Goal: Transaction & Acquisition: Purchase product/service

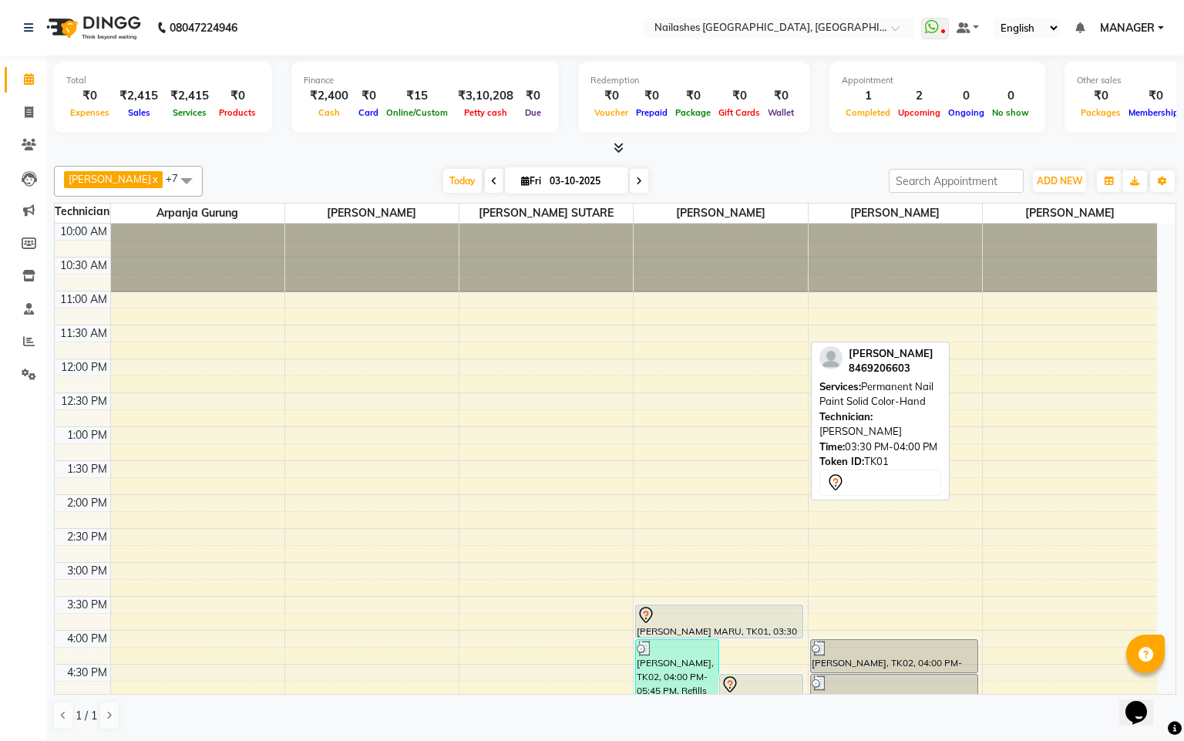
scroll to position [291, 0]
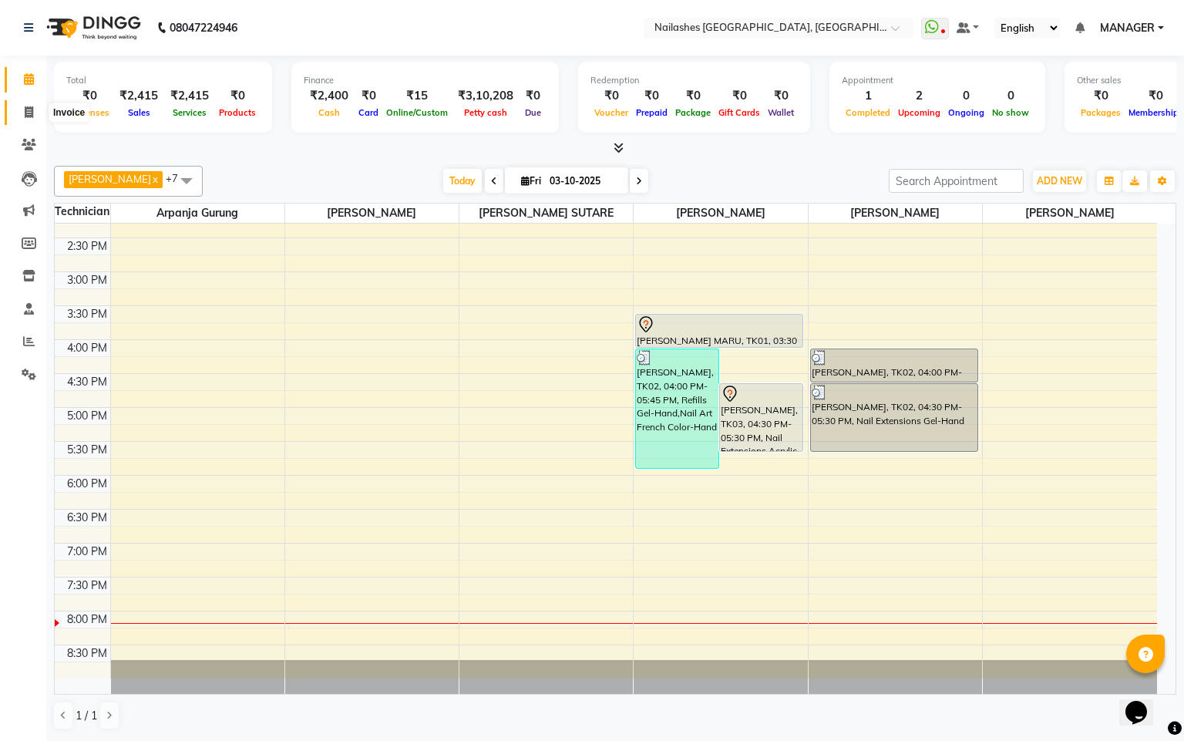
click at [29, 116] on icon at bounding box center [29, 112] width 8 height 12
select select "service"
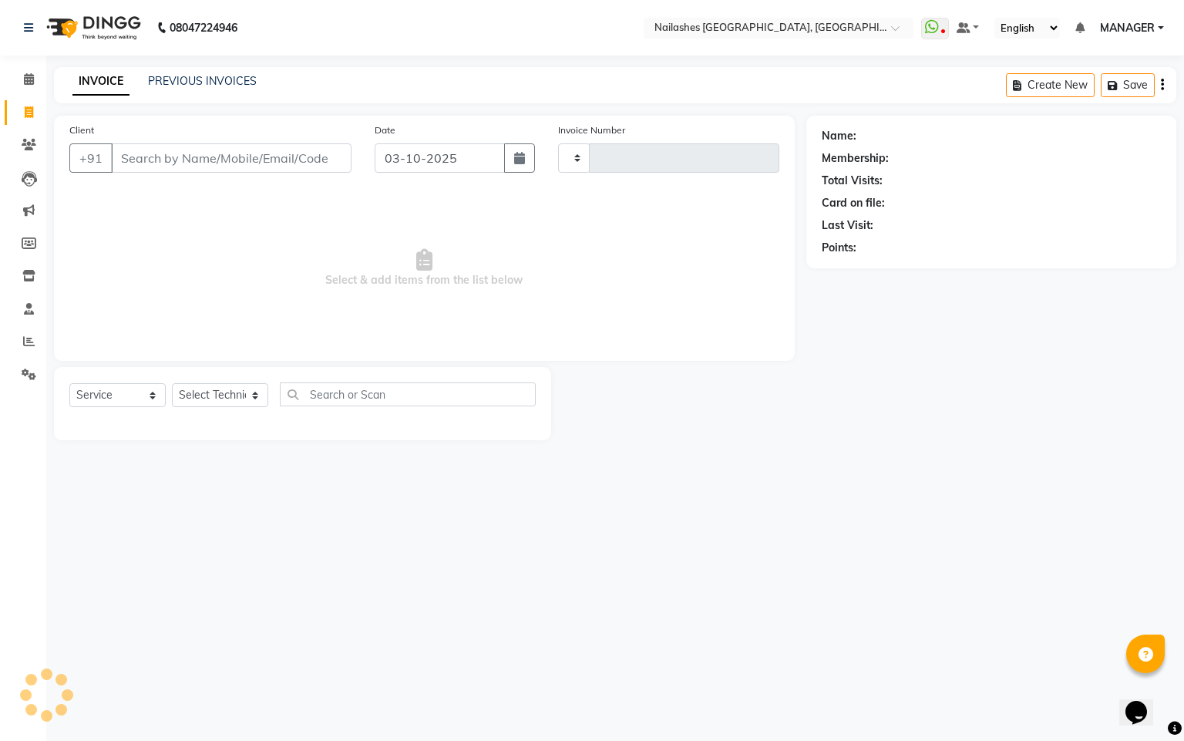
type input "0187"
select select "8442"
click at [224, 75] on link "PREVIOUS INVOICES" at bounding box center [202, 81] width 109 height 14
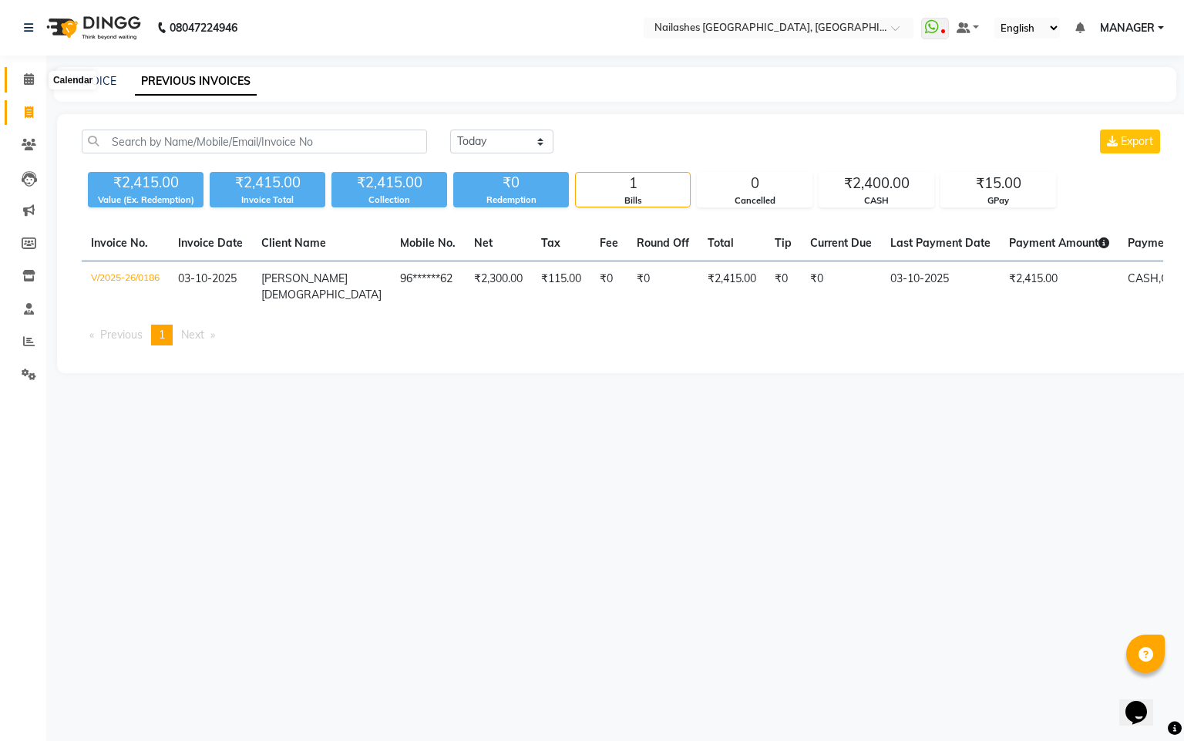
click at [25, 79] on icon at bounding box center [29, 79] width 10 height 12
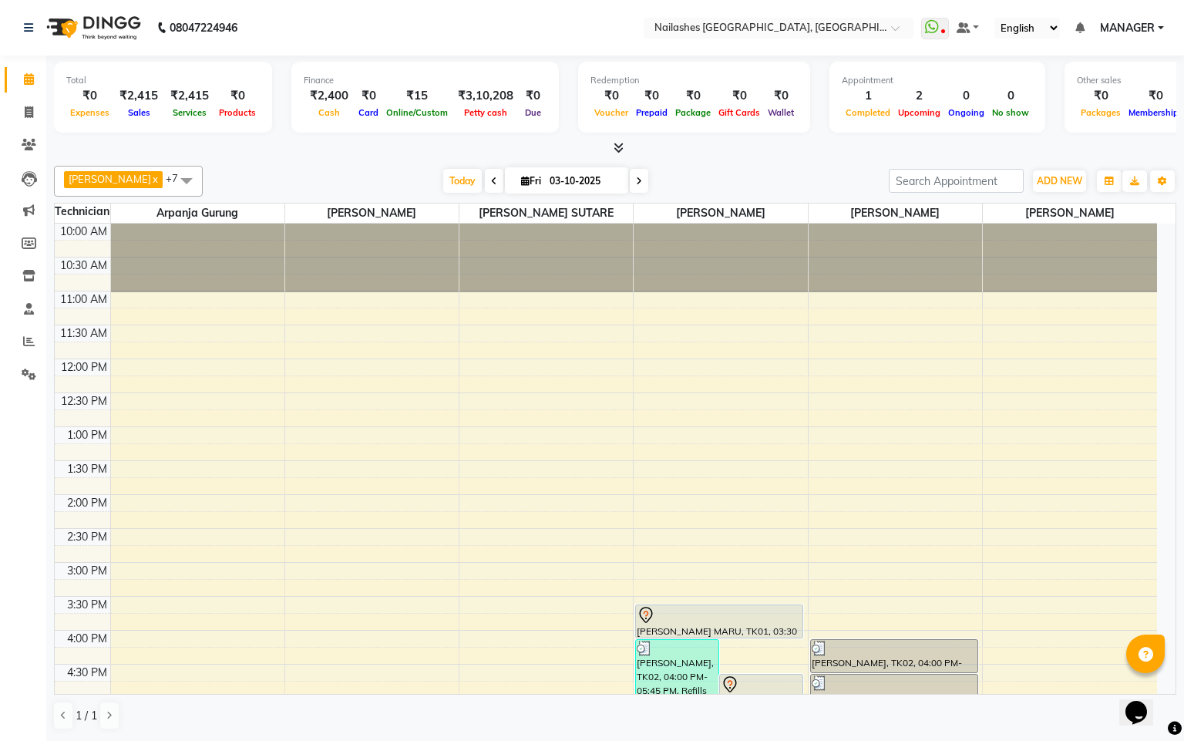
click at [449, 643] on div "10:00 AM 10:30 AM 11:00 AM 11:30 AM 12:00 PM 12:30 PM 1:00 PM 1:30 PM 2:00 PM 2…" at bounding box center [606, 596] width 1102 height 745
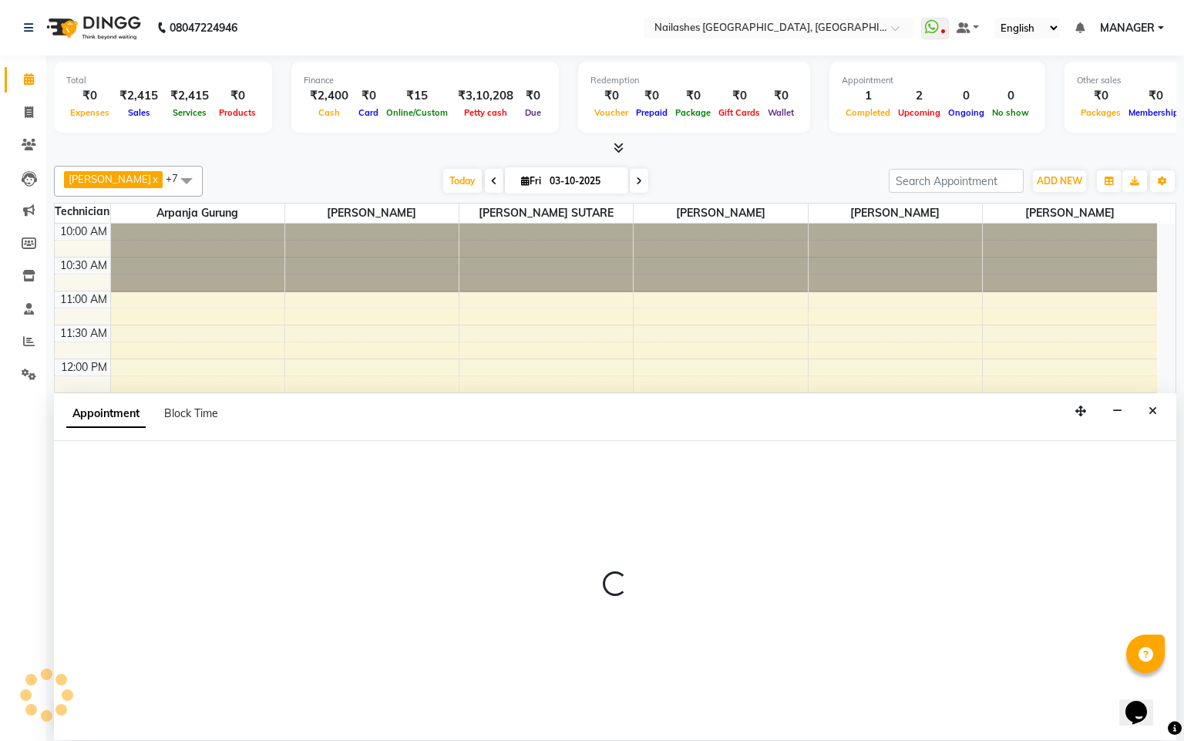
select select "83876"
select select "960"
select select "tentative"
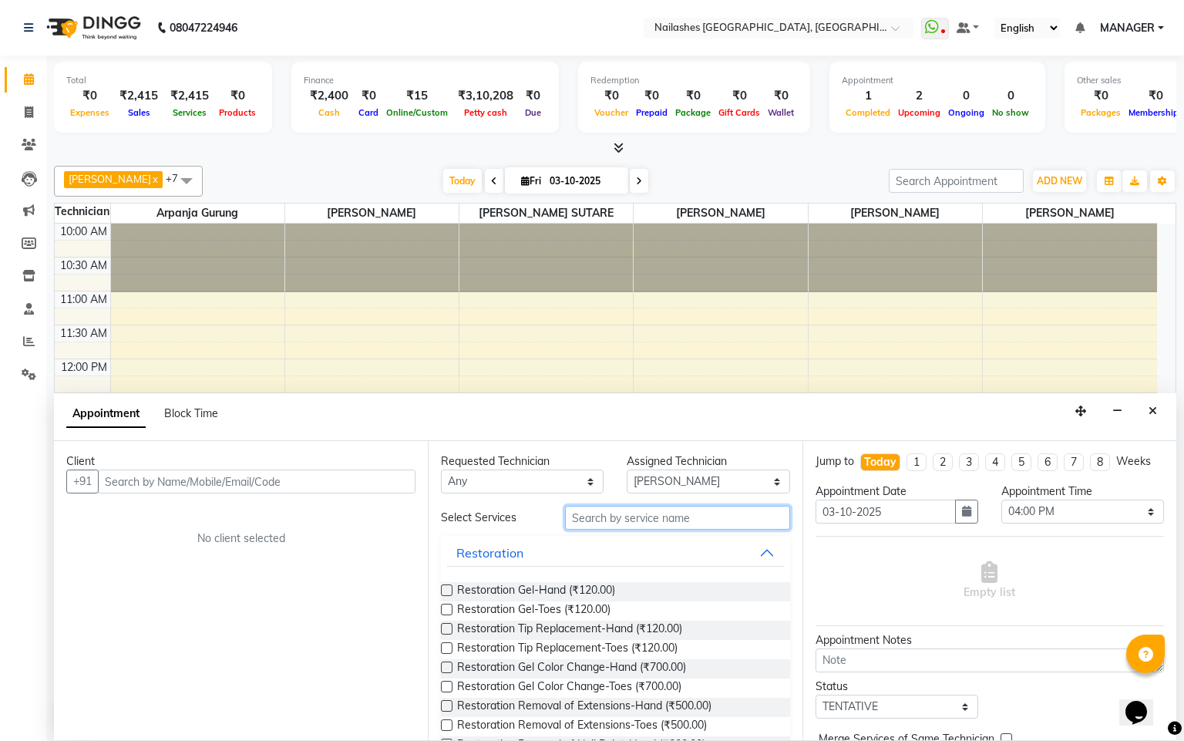
click at [648, 516] on input "text" at bounding box center [677, 518] width 225 height 24
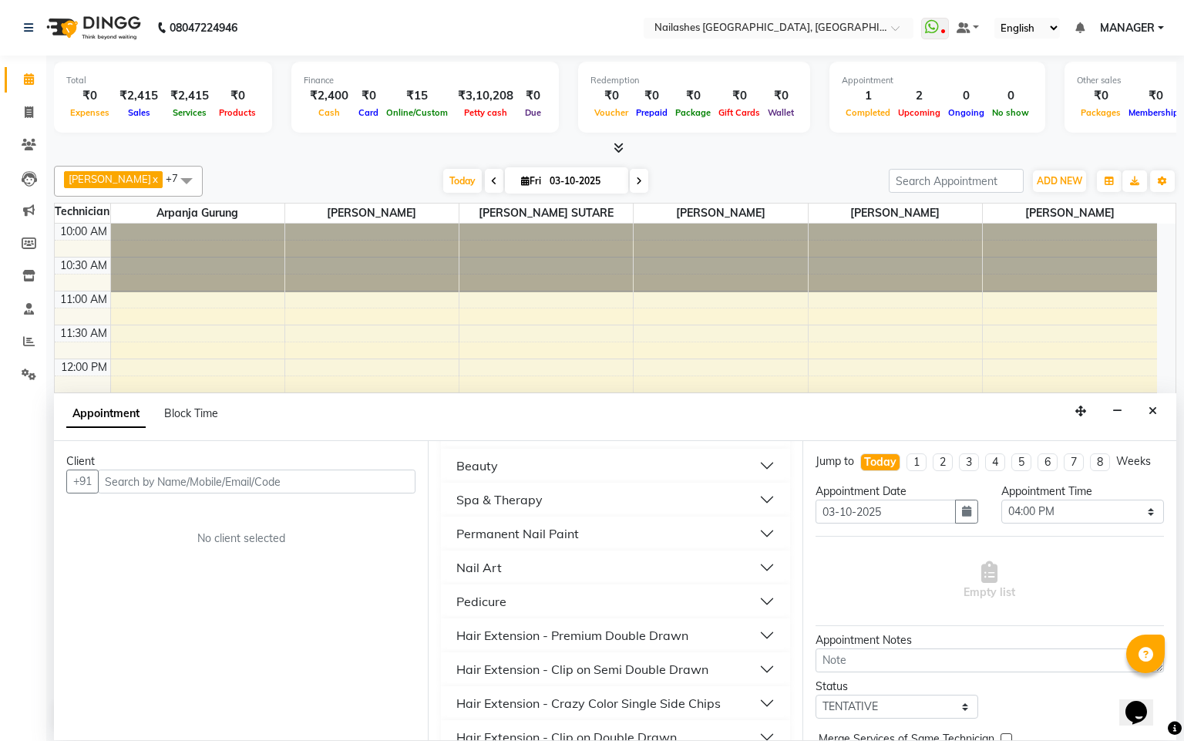
scroll to position [322, 0]
type input "P"
click at [558, 565] on button "Nail Art" at bounding box center [615, 570] width 336 height 28
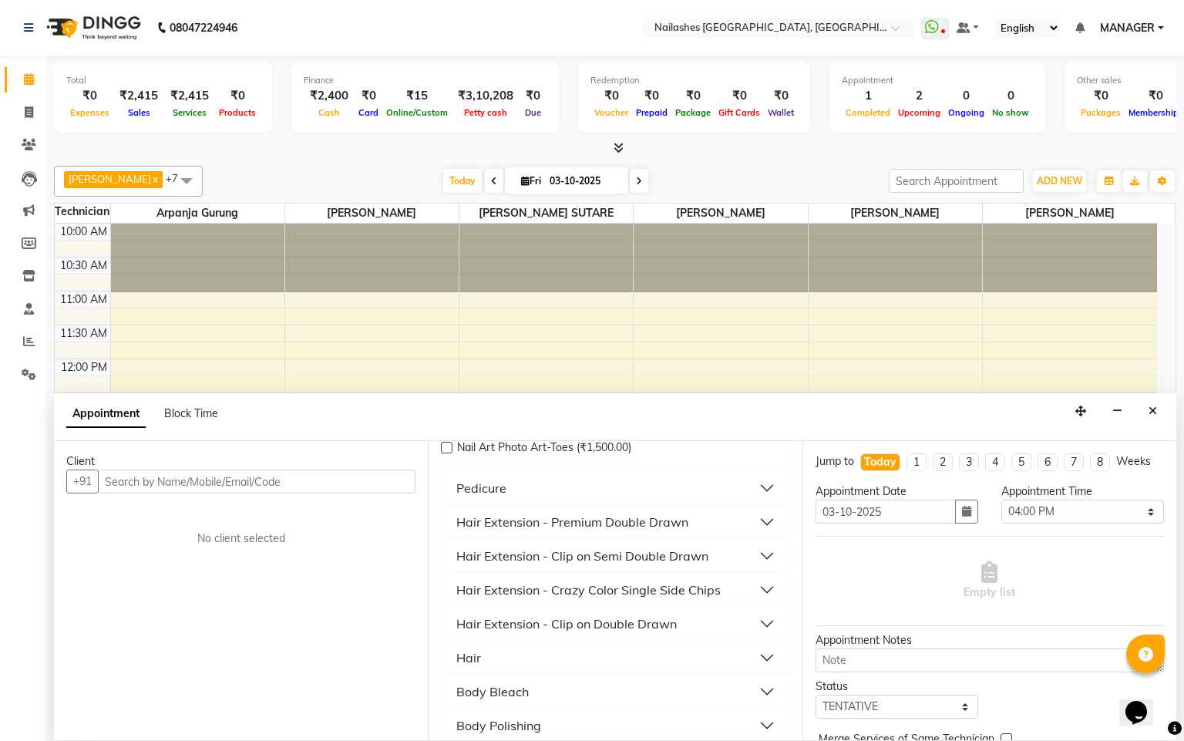
scroll to position [771, 0]
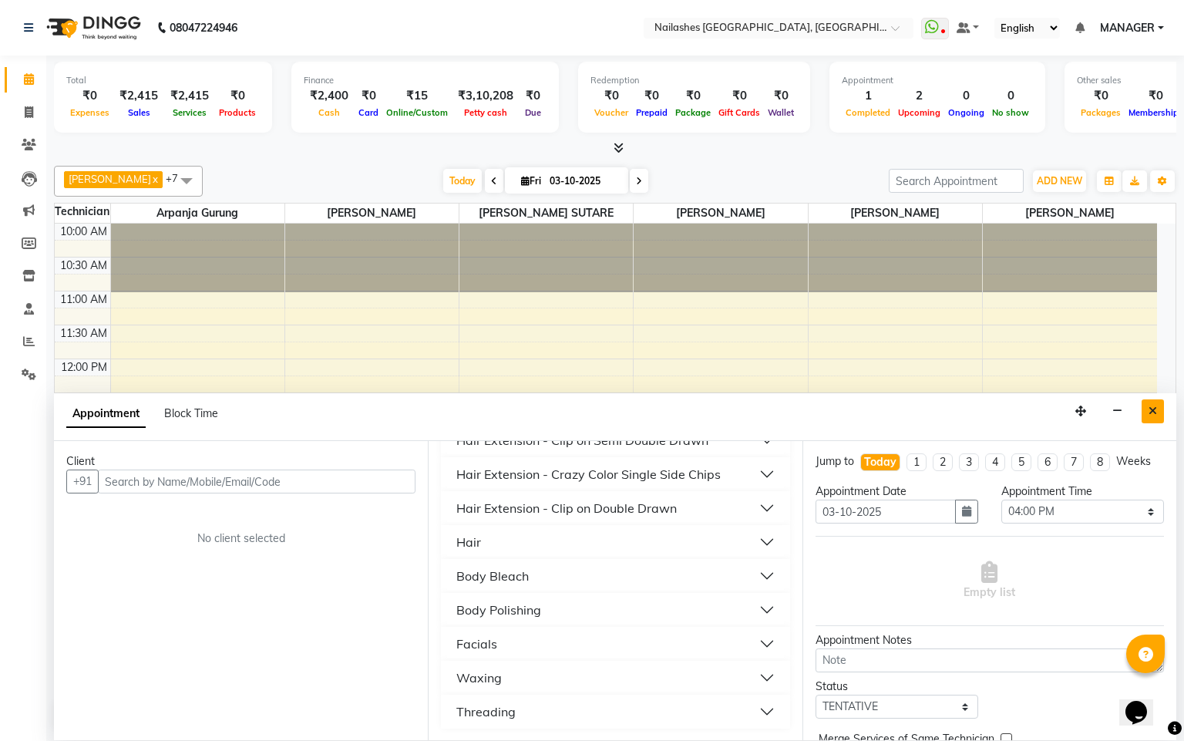
click at [1150, 407] on icon "Close" at bounding box center [1153, 411] width 8 height 11
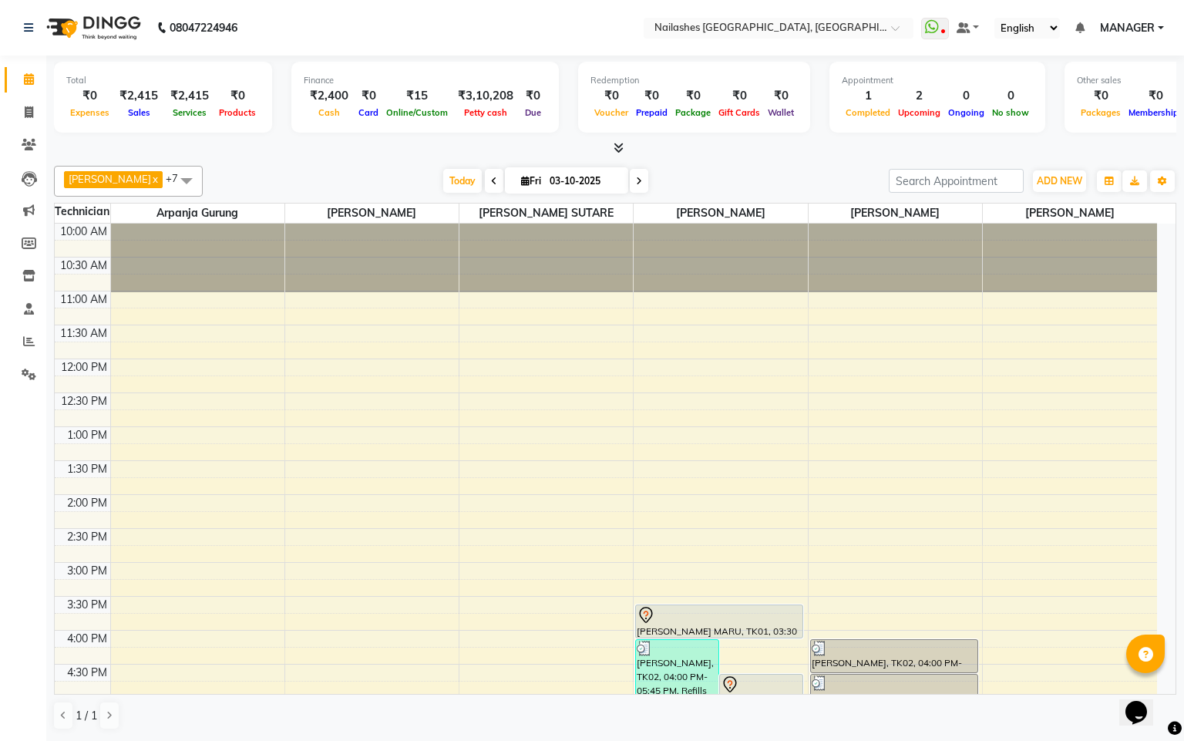
scroll to position [116, 0]
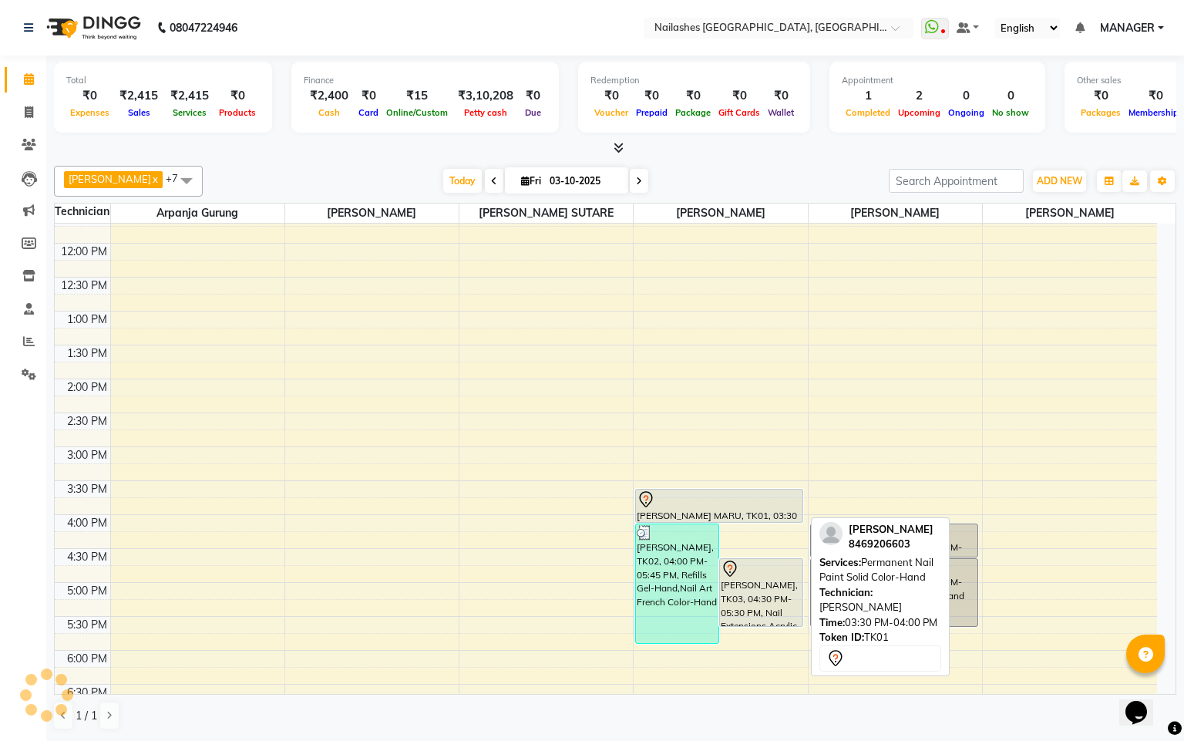
click at [706, 506] on div at bounding box center [719, 499] width 165 height 19
select select "7"
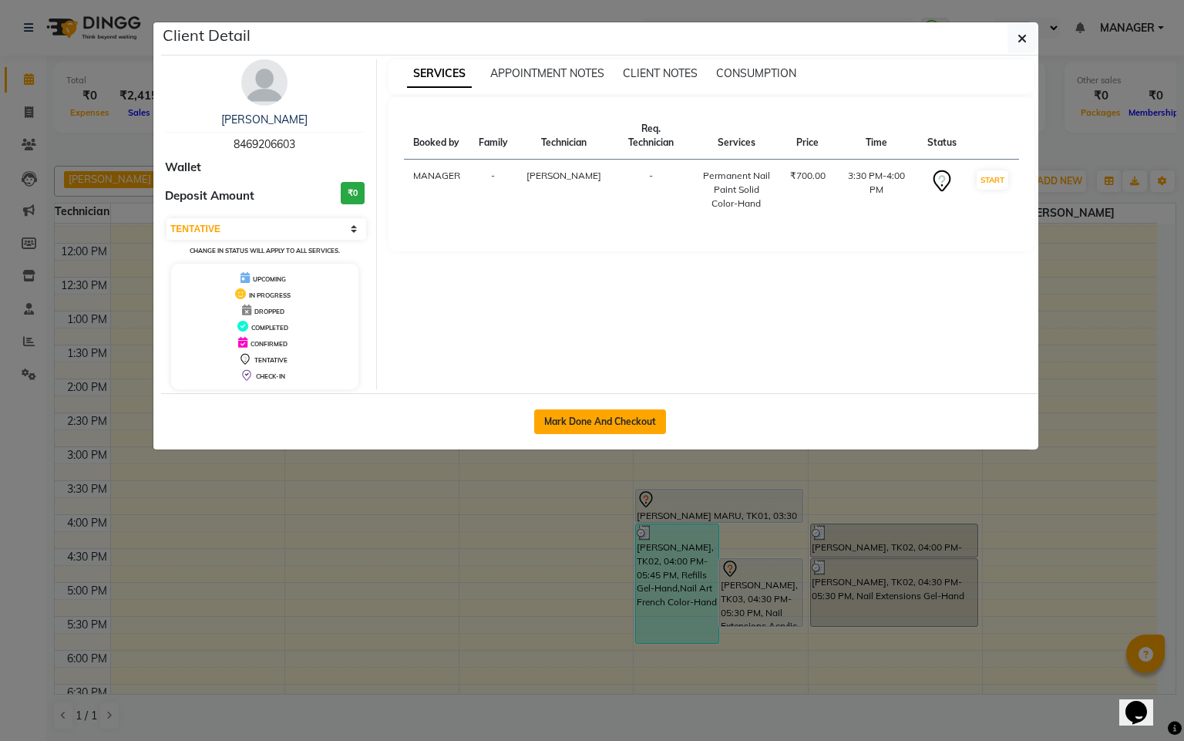
click at [567, 422] on button "Mark Done And Checkout" at bounding box center [600, 421] width 132 height 25
select select "service"
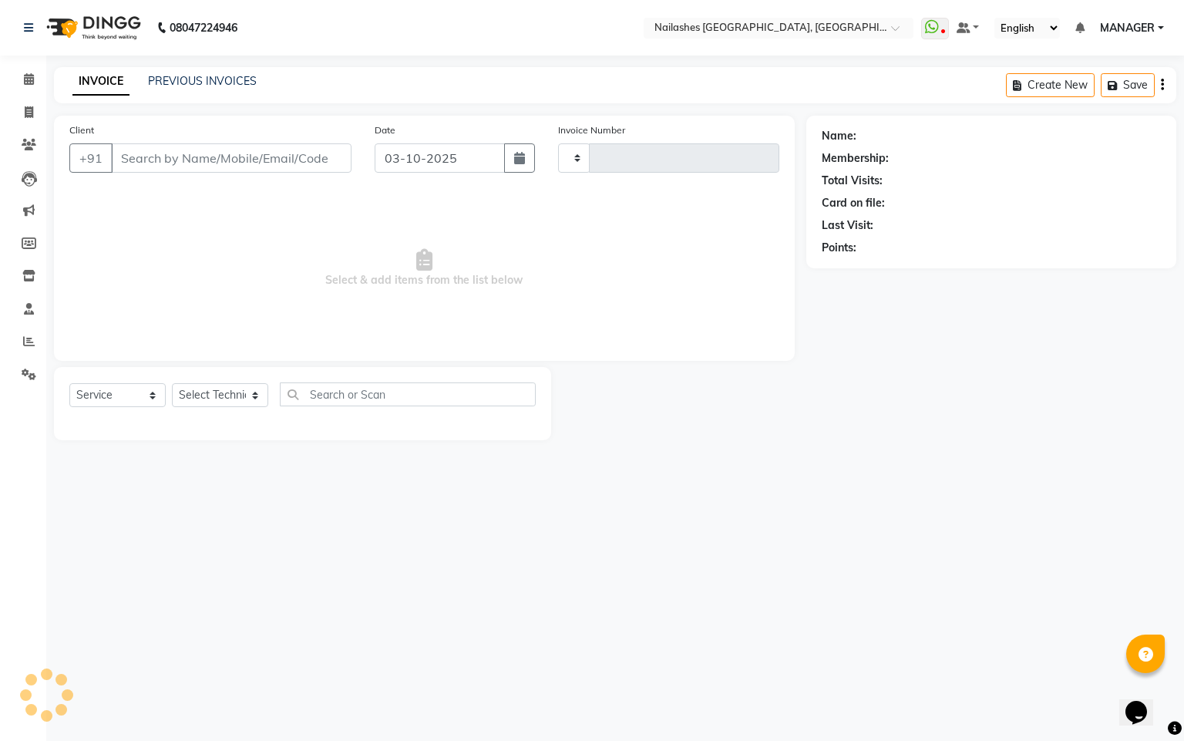
type input "0187"
select select "8442"
type input "84******03"
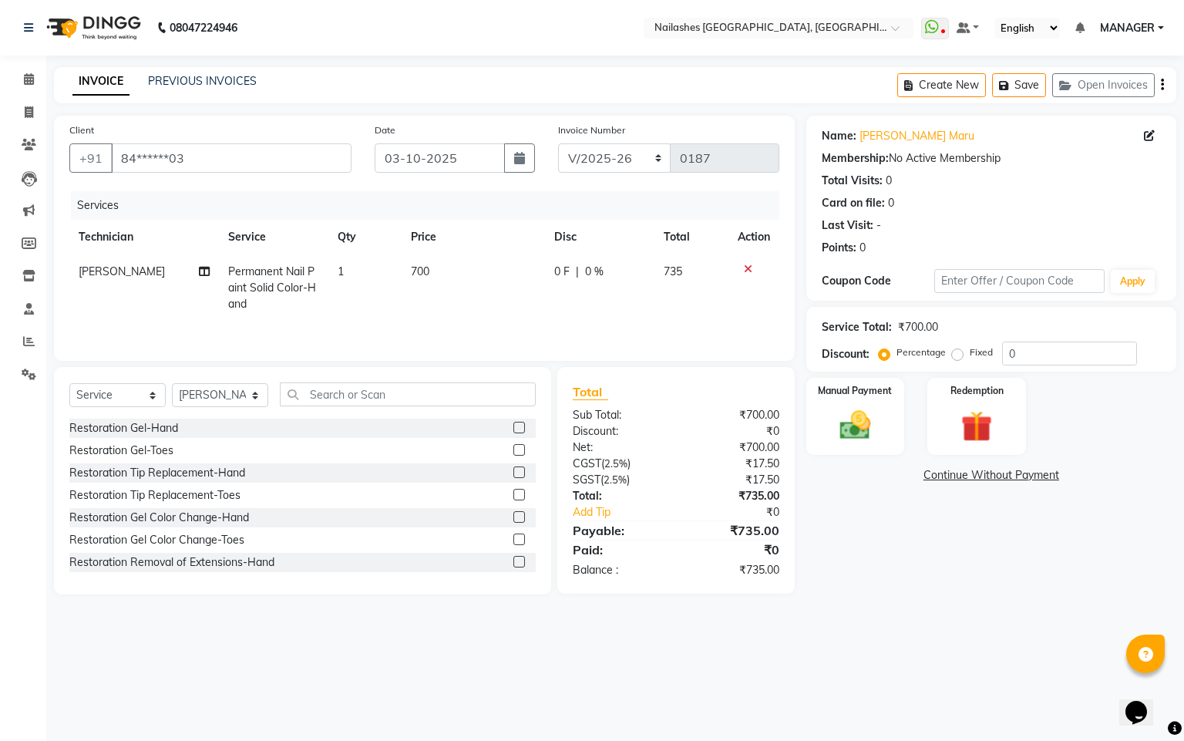
click at [745, 273] on icon at bounding box center [748, 269] width 8 height 11
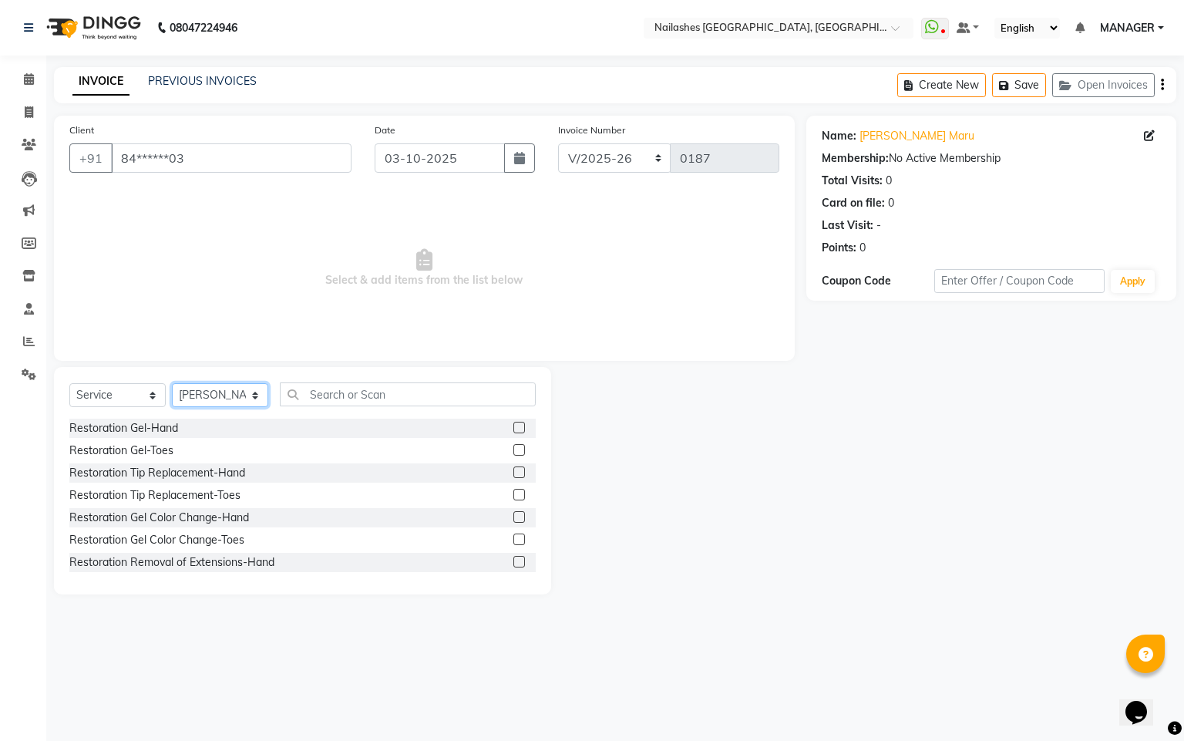
click at [253, 394] on select "Select Technician Arpanja Gurung [PERSON_NAME] [PERSON_NAME] [PERSON_NAME] MANA…" at bounding box center [220, 395] width 96 height 24
select select "92218"
click at [172, 384] on select "Select Technician Arpanja Gurung [PERSON_NAME] [PERSON_NAME] [PERSON_NAME] MANA…" at bounding box center [220, 395] width 96 height 24
click at [335, 393] on input "text" at bounding box center [408, 394] width 256 height 24
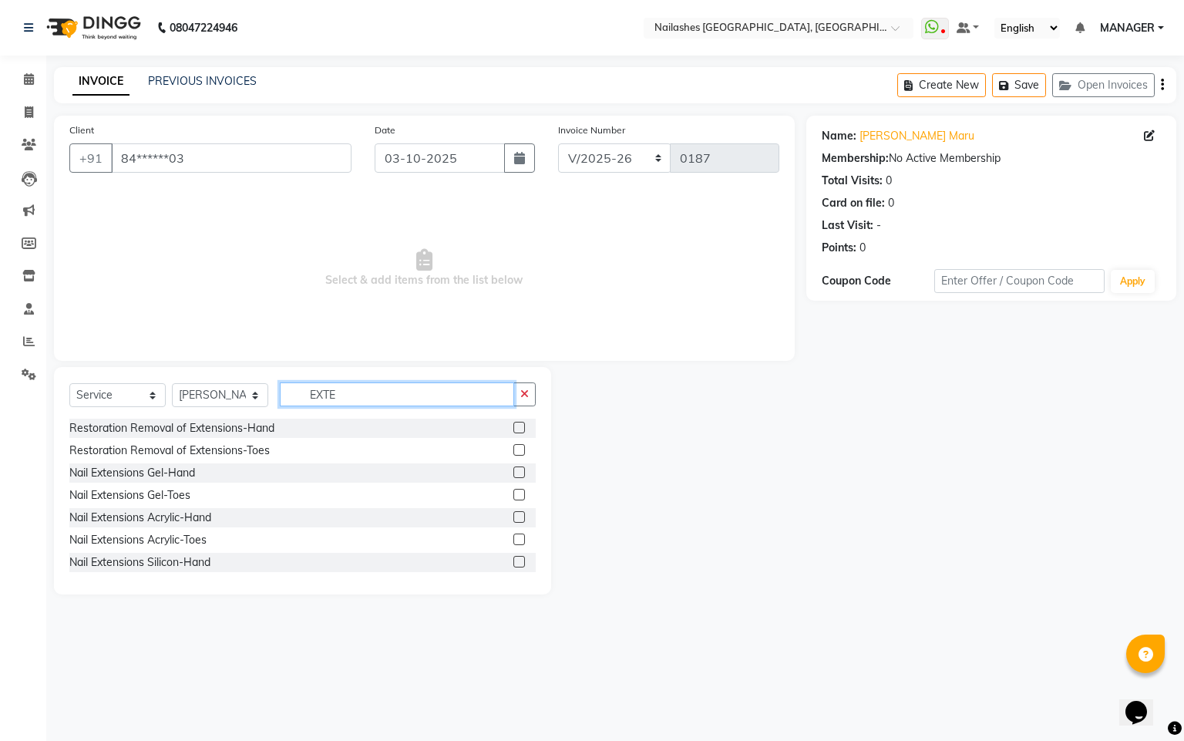
type input "EXTE"
click at [513, 470] on label at bounding box center [519, 472] width 12 height 12
click at [513, 470] on input "checkbox" at bounding box center [518, 473] width 10 height 10
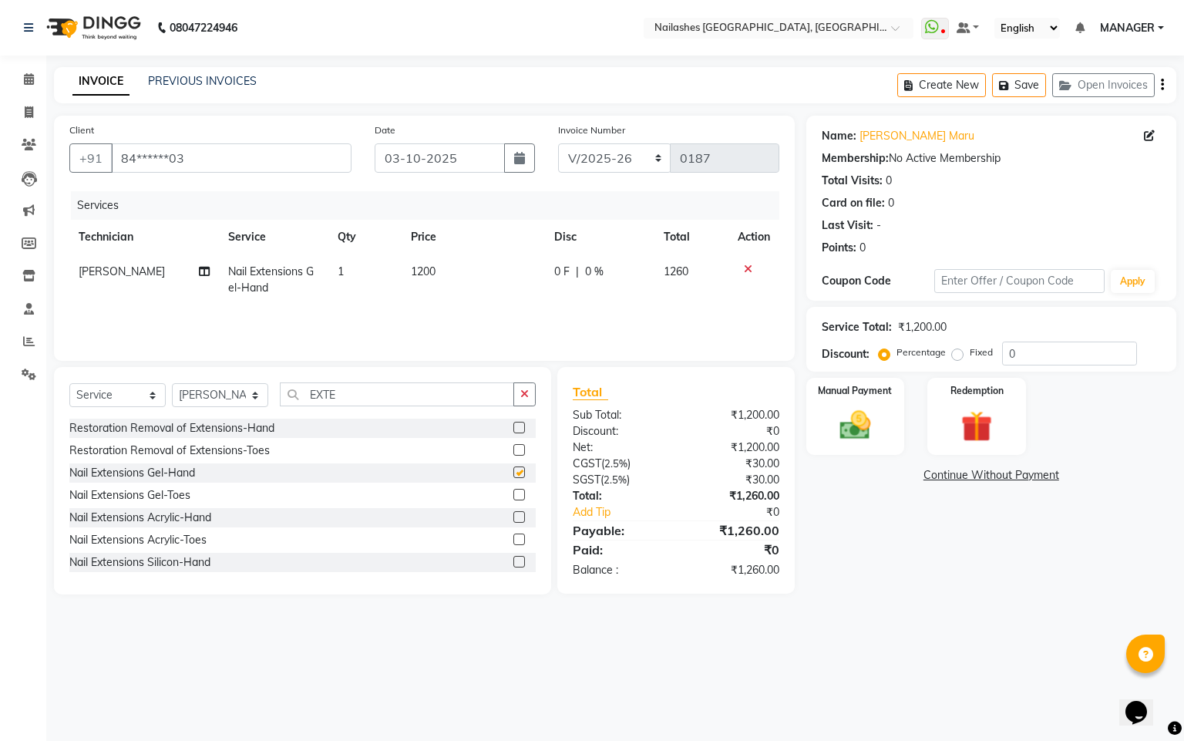
checkbox input "false"
click at [354, 396] on input "EXTE" at bounding box center [397, 394] width 234 height 24
type input "E"
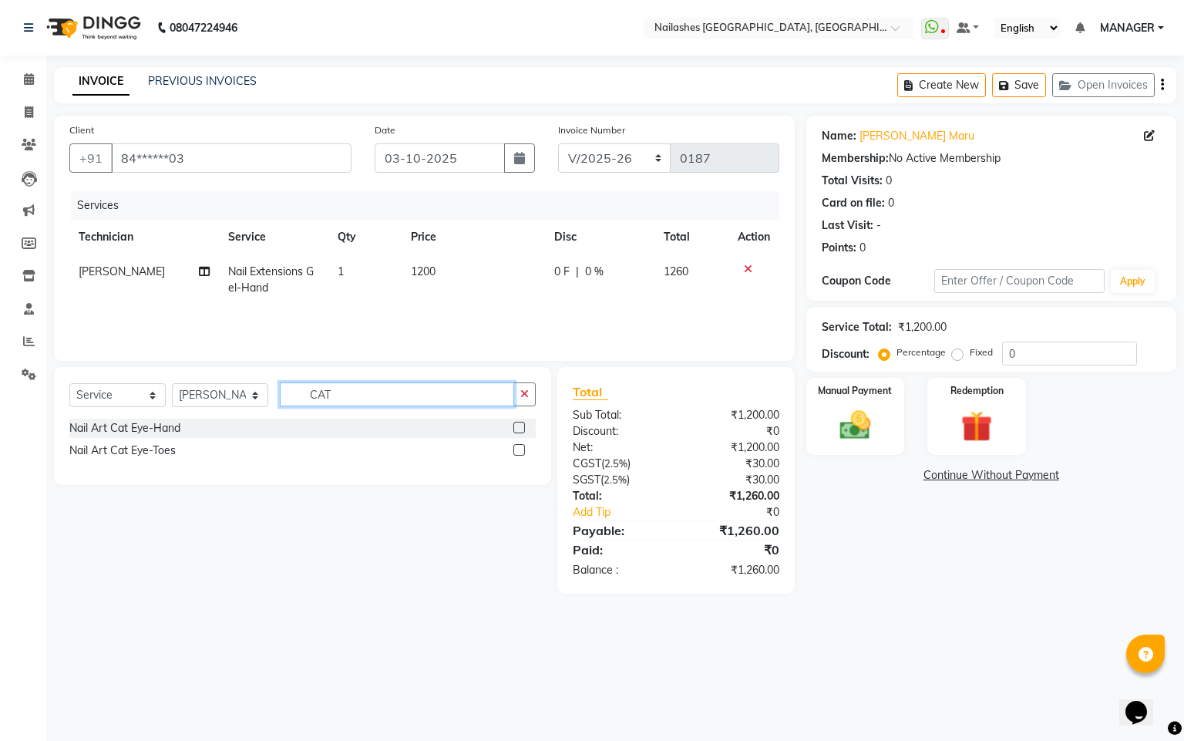
type input "CAT"
click at [514, 423] on label at bounding box center [519, 428] width 12 height 12
click at [514, 423] on input "checkbox" at bounding box center [518, 428] width 10 height 10
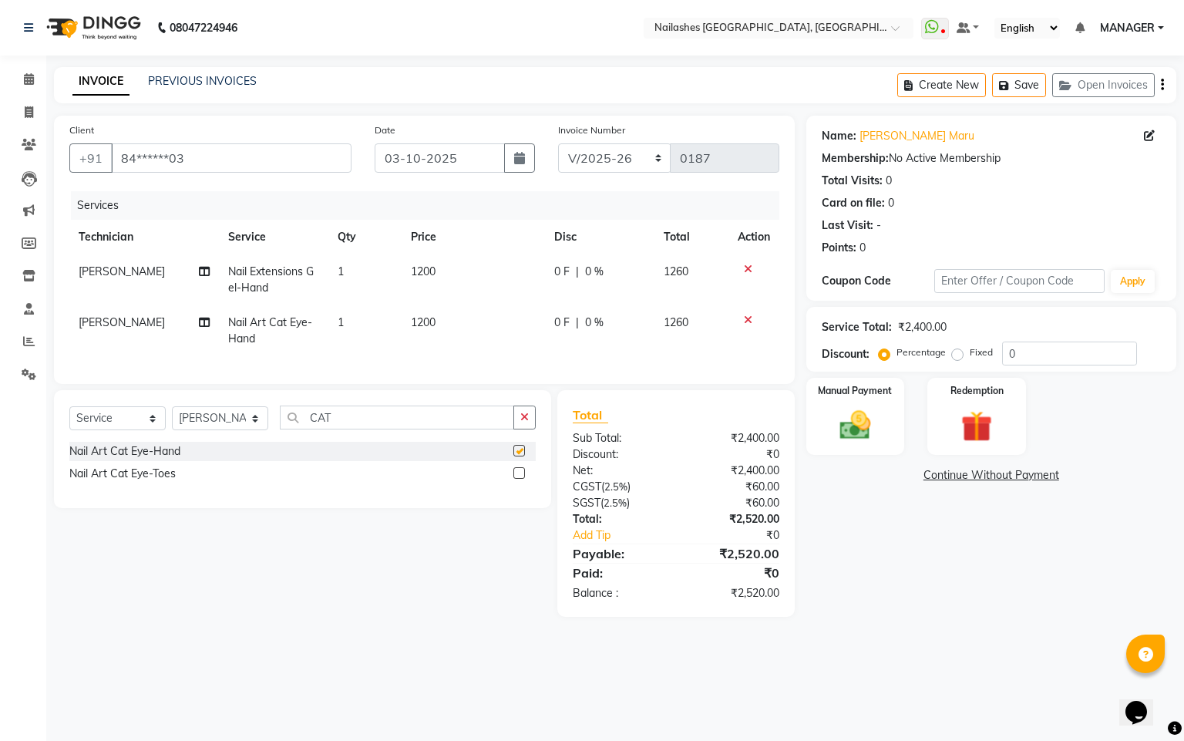
checkbox input "false"
click at [396, 429] on input "CAT" at bounding box center [397, 418] width 234 height 24
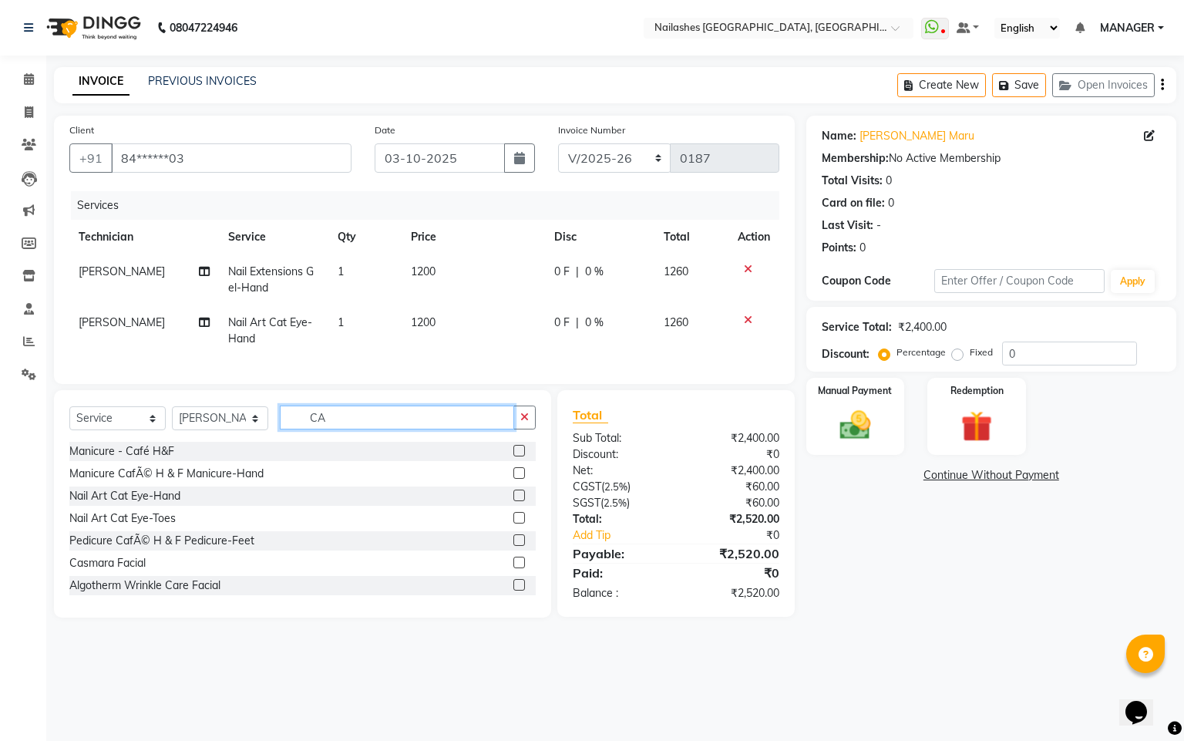
type input "C"
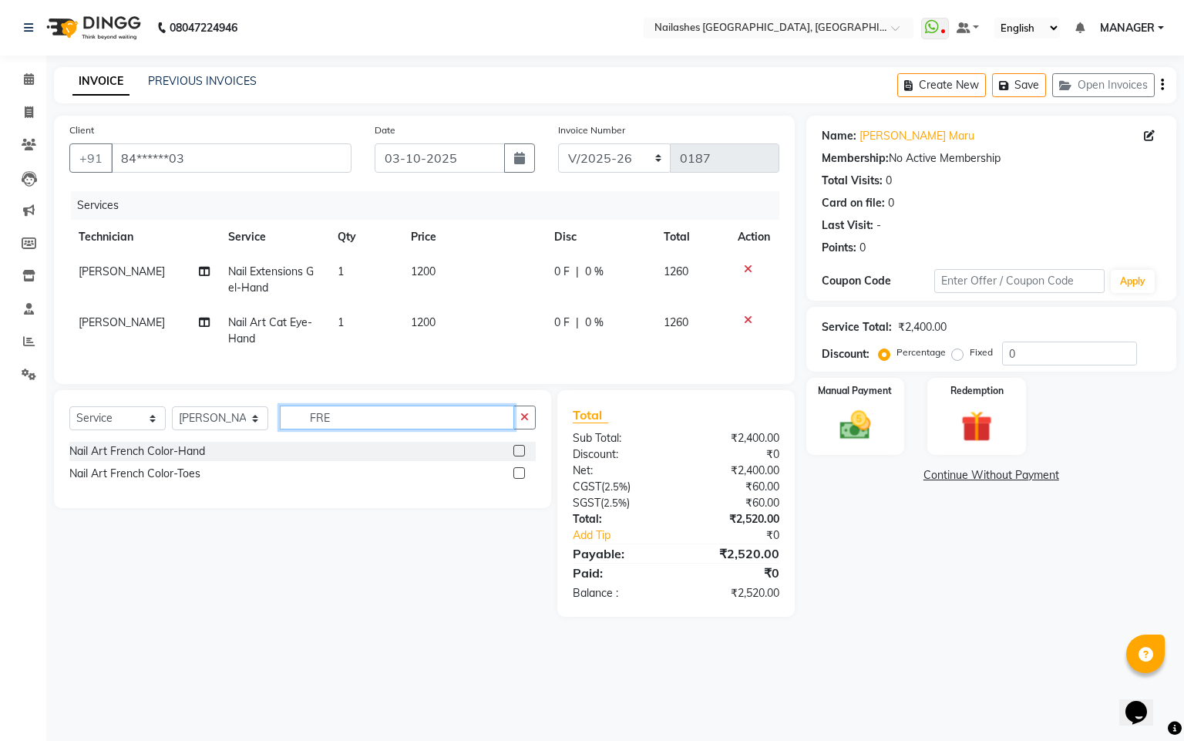
type input "FRE"
click at [516, 456] on label at bounding box center [519, 451] width 12 height 12
click at [516, 456] on input "checkbox" at bounding box center [518, 451] width 10 height 10
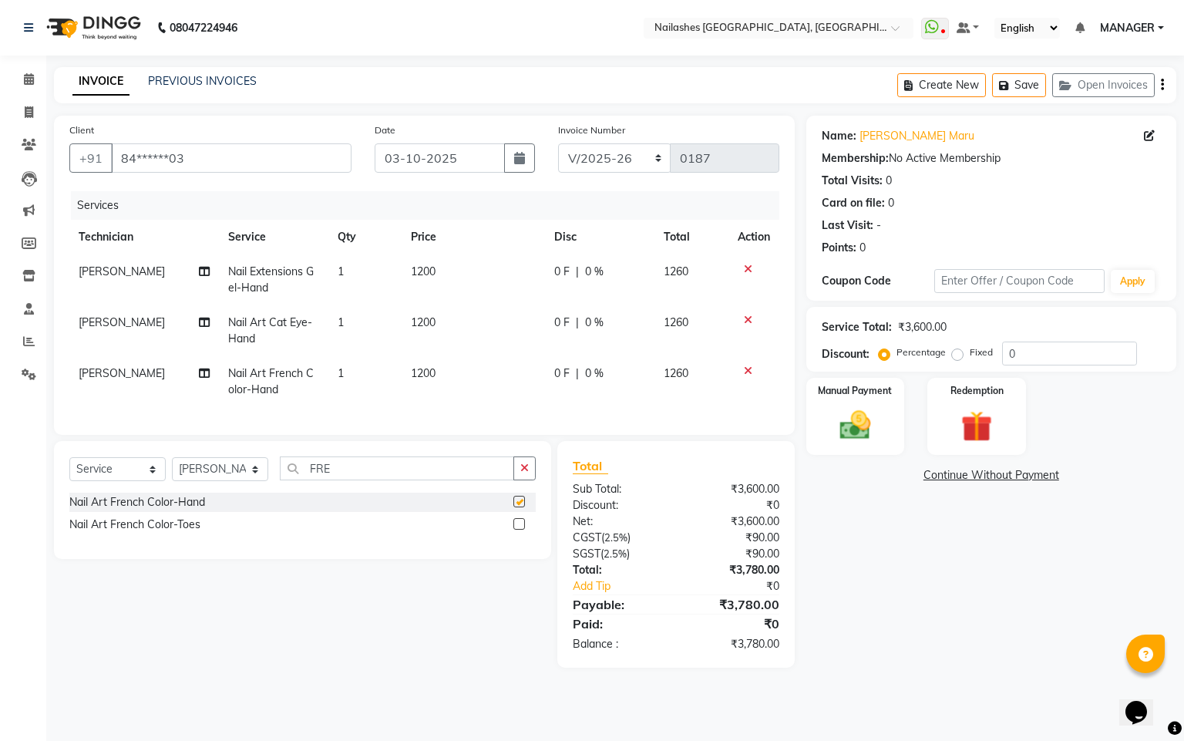
checkbox input "false"
drag, startPoint x: 396, startPoint y: 325, endPoint x: 435, endPoint y: 324, distance: 38.6
click at [402, 325] on tr "[PERSON_NAME] Nail Art Cat Eye-Hand 1 1200 0 F | 0 % 1260" at bounding box center [424, 330] width 710 height 51
click at [435, 312] on td "1200" at bounding box center [473, 330] width 143 height 51
select select "92218"
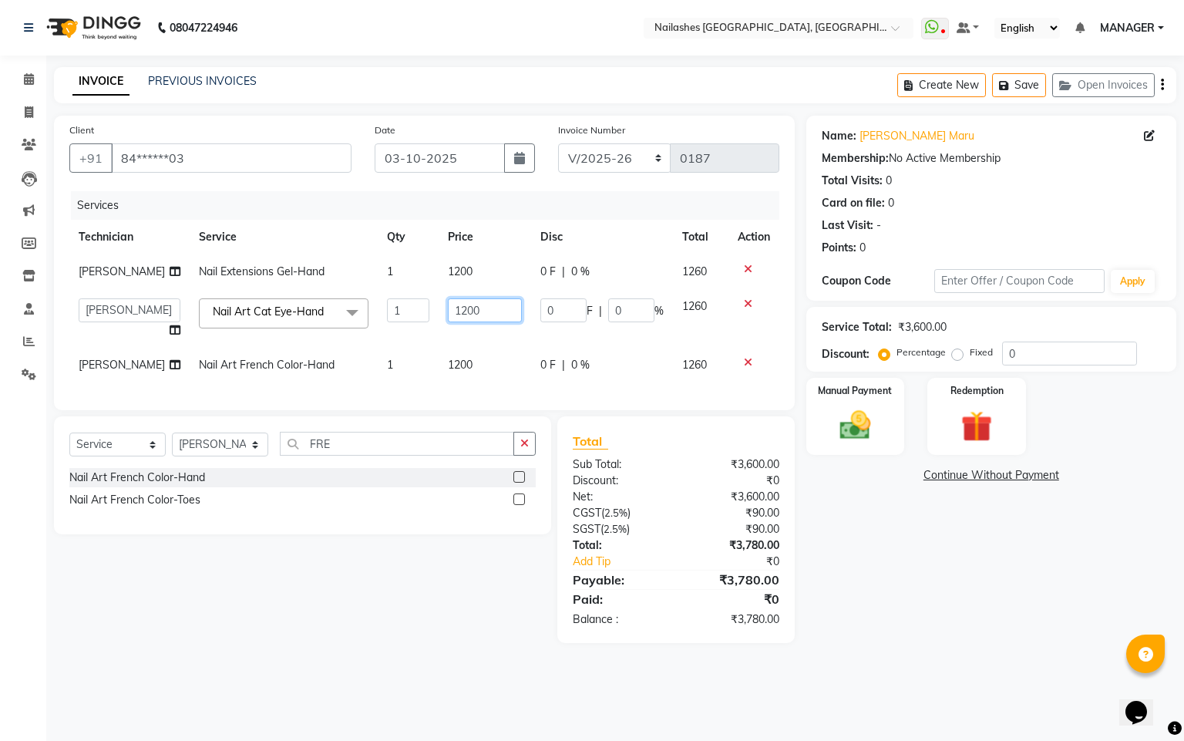
click at [500, 306] on input "1200" at bounding box center [485, 310] width 75 height 24
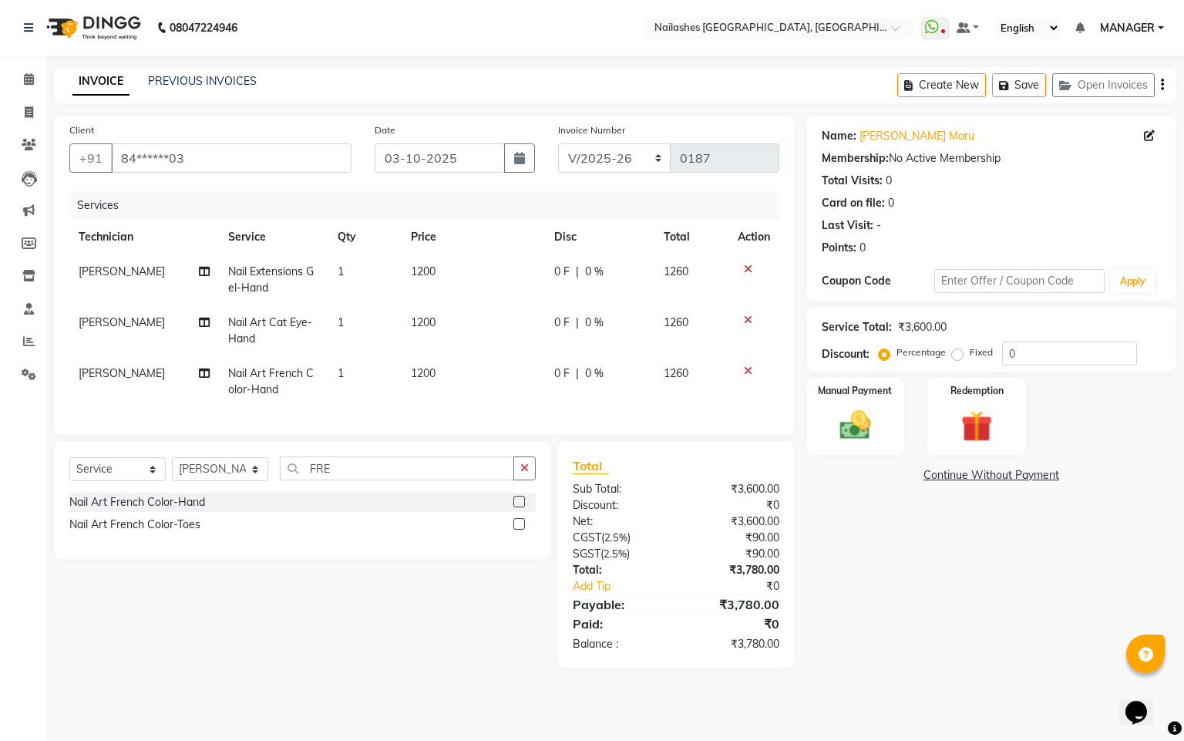
click at [560, 692] on div "08047224946 Select Location × [GEOGRAPHIC_DATA] [GEOGRAPHIC_DATA], [GEOGRAPHIC_…" at bounding box center [592, 370] width 1184 height 741
click at [419, 313] on td "1200" at bounding box center [473, 330] width 143 height 51
select select "92218"
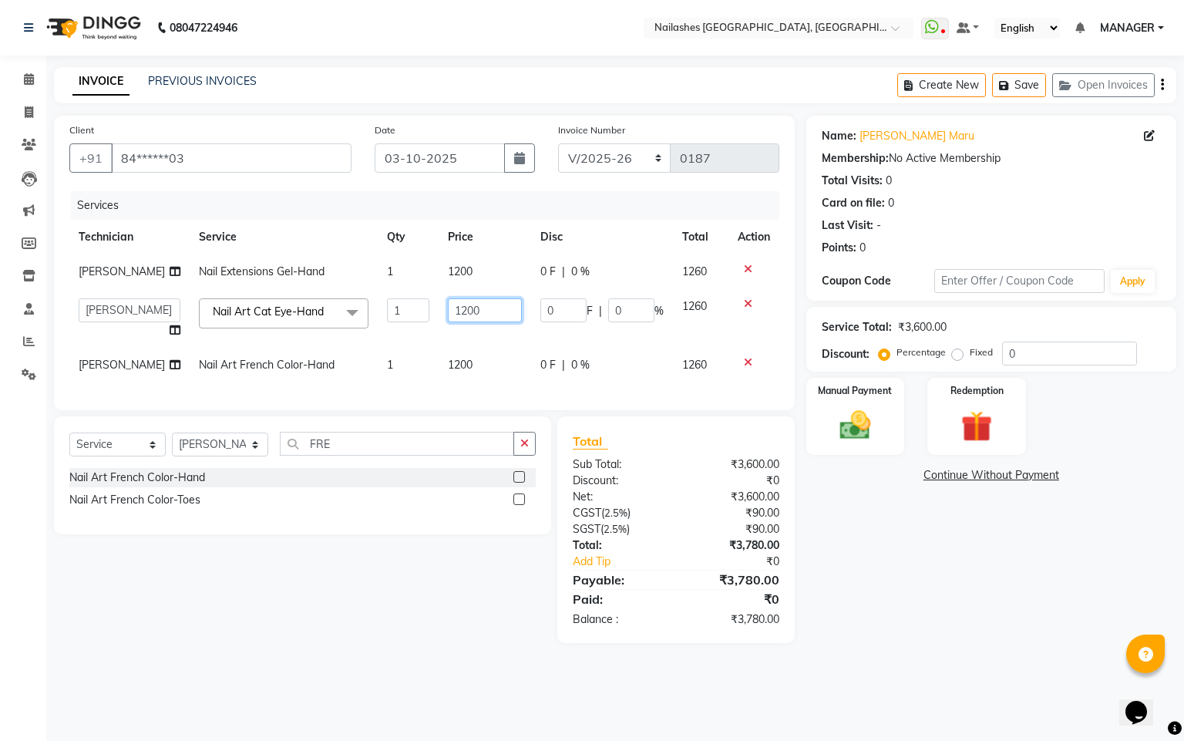
click at [454, 312] on input "1200" at bounding box center [485, 310] width 75 height 24
type input "1100"
click at [458, 379] on td "1200" at bounding box center [485, 365] width 93 height 35
select select "92218"
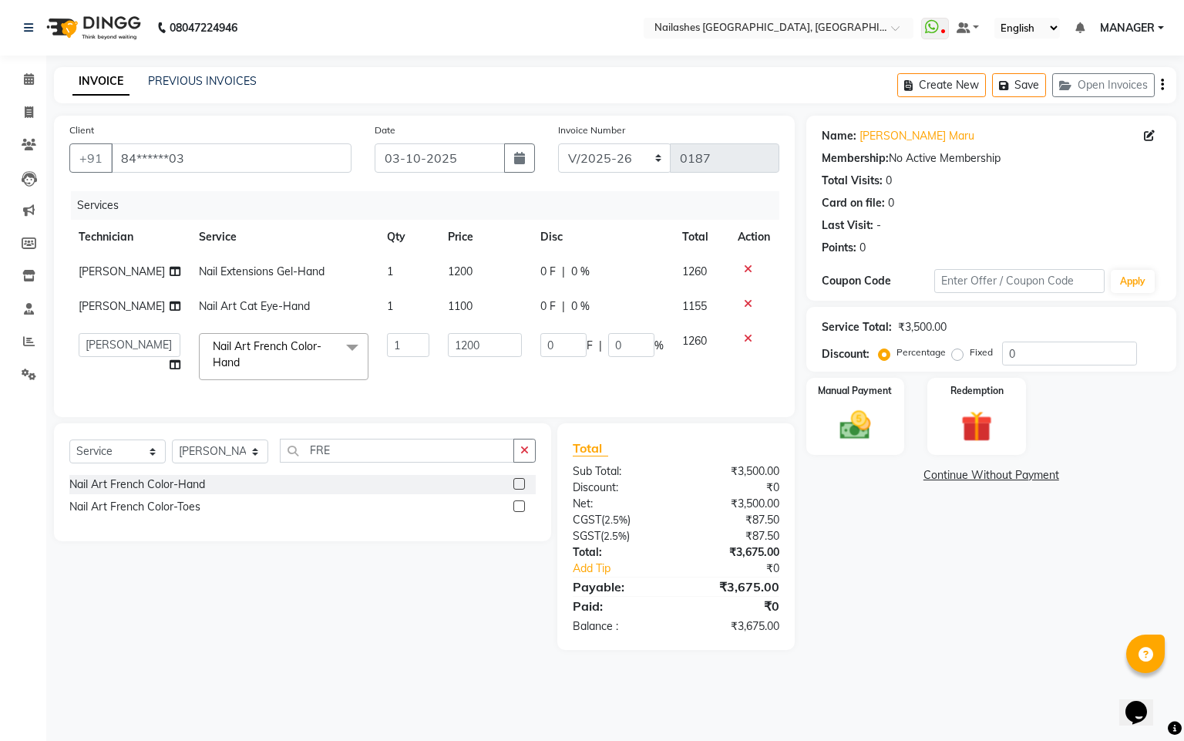
click at [431, 392] on div "Services Technician Service Qty Price Disc Total Action [PERSON_NAME] Nail Exte…" at bounding box center [424, 296] width 710 height 210
click at [373, 463] on input "FRE" at bounding box center [397, 451] width 234 height 24
type input "F"
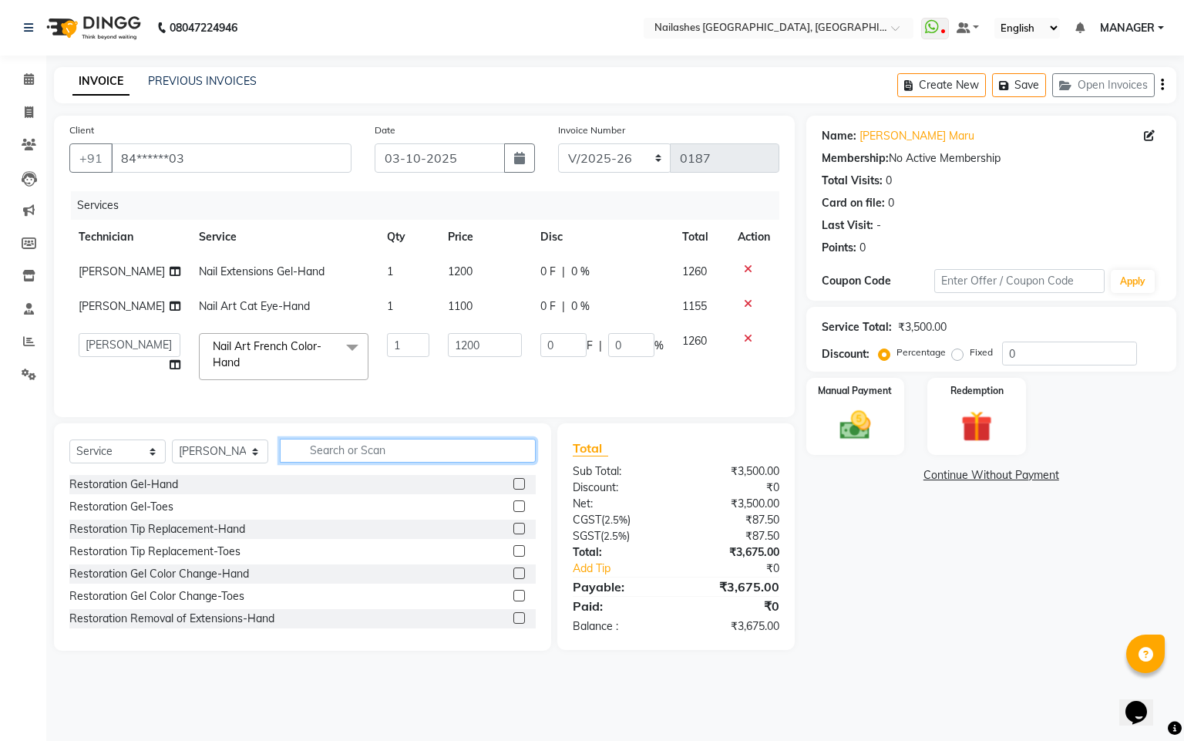
click at [385, 463] on input "text" at bounding box center [408, 451] width 256 height 24
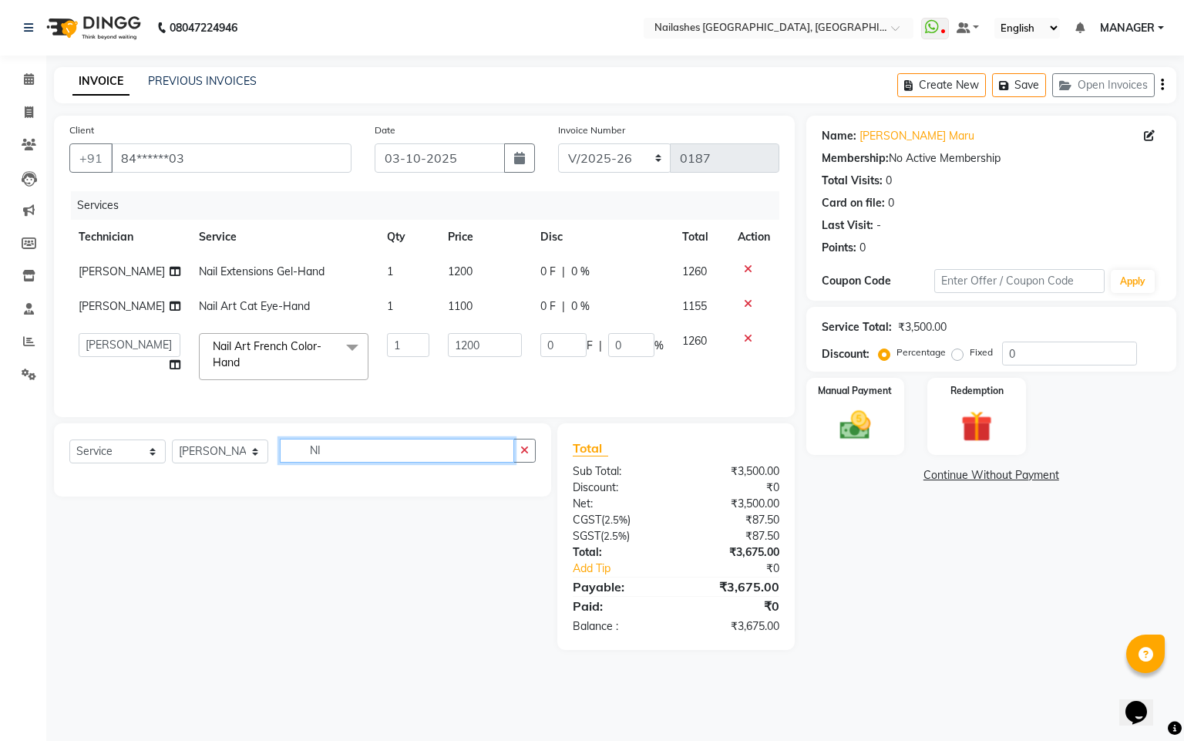
type input "N"
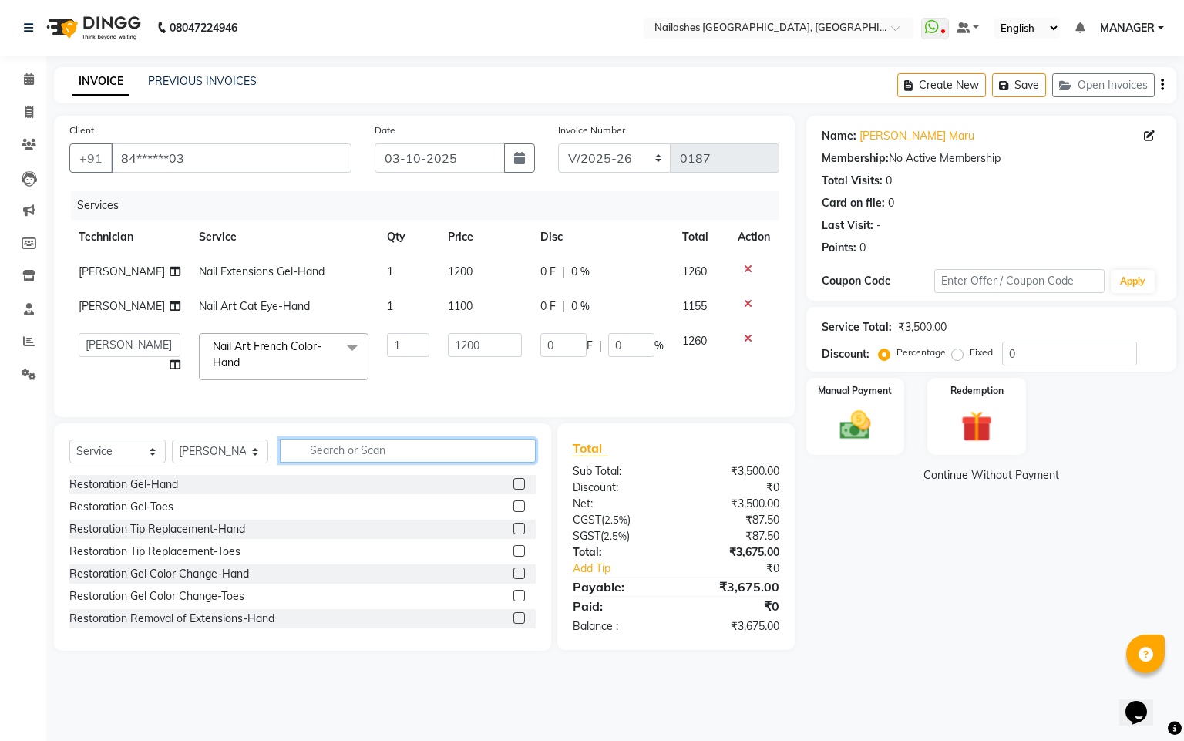
click at [399, 459] on input "text" at bounding box center [408, 451] width 256 height 24
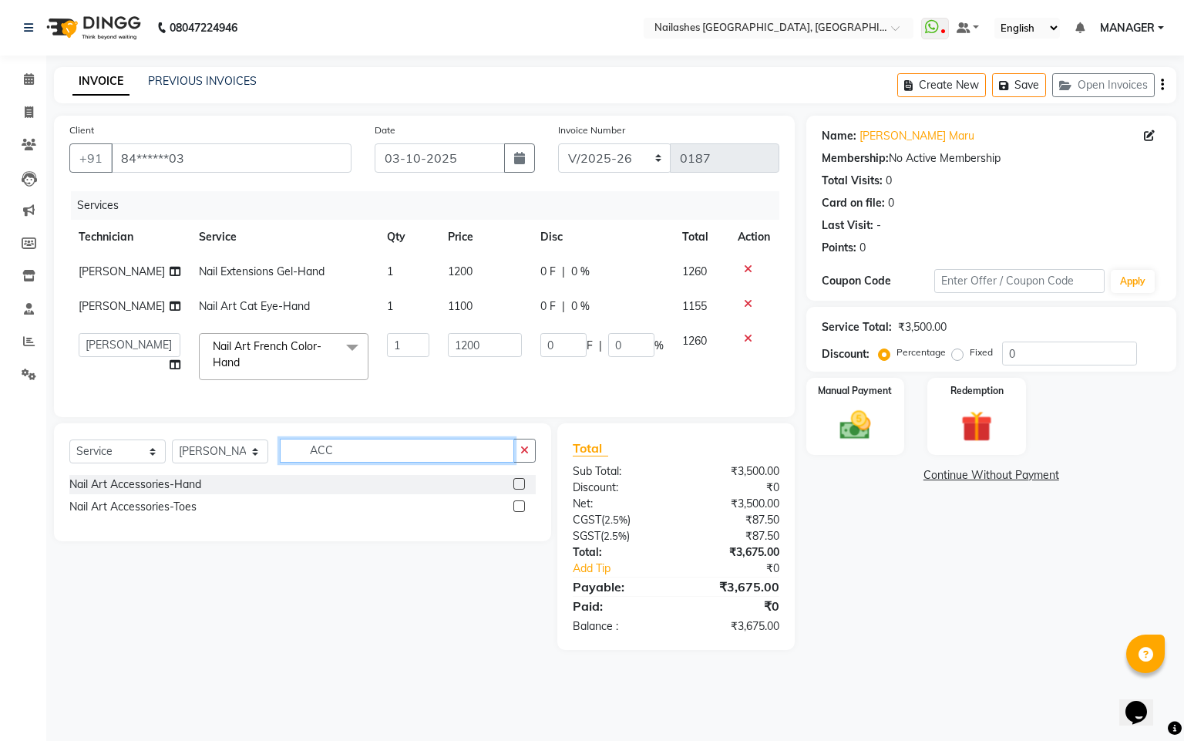
type input "ACC"
click at [518, 490] on label at bounding box center [519, 484] width 12 height 12
click at [518, 490] on input "checkbox" at bounding box center [518, 485] width 10 height 10
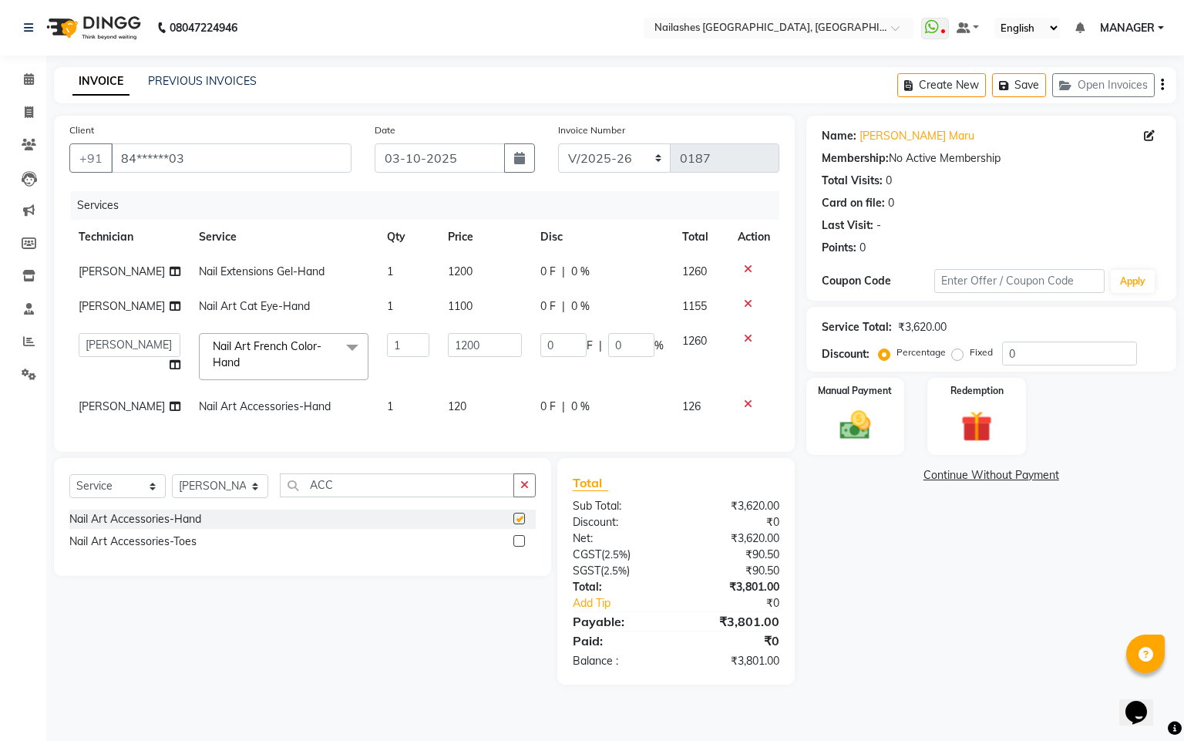
checkbox input "false"
click at [469, 406] on td "120" at bounding box center [485, 406] width 93 height 35
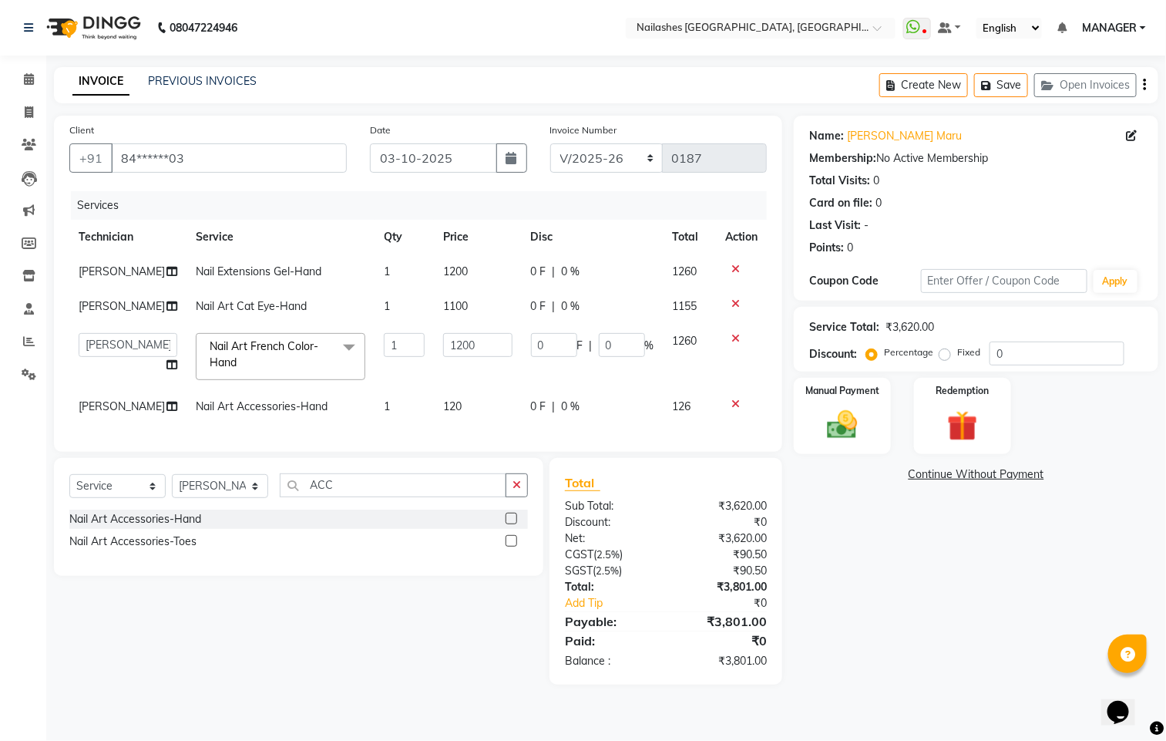
select select "92218"
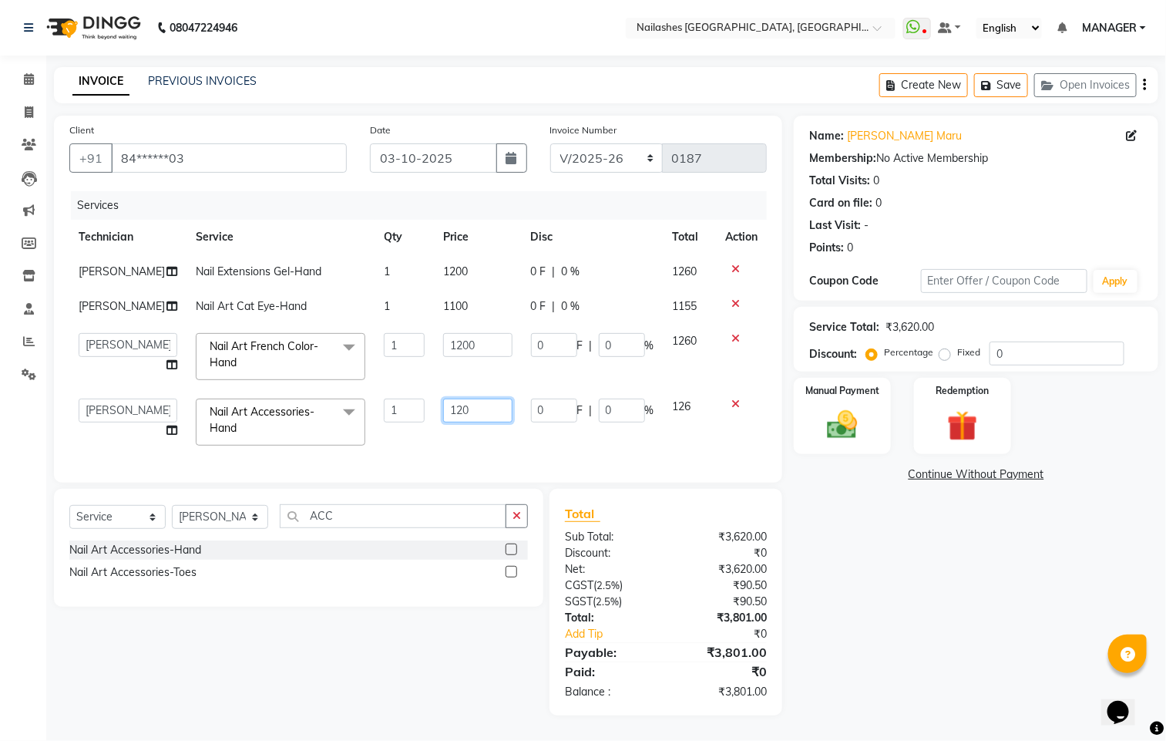
click at [488, 406] on input "120" at bounding box center [477, 411] width 69 height 24
type input "1"
type input "240"
click at [567, 451] on div "Services Technician Service Qty Price Disc Total Action [PERSON_NAME] Nail Exte…" at bounding box center [418, 329] width 698 height 276
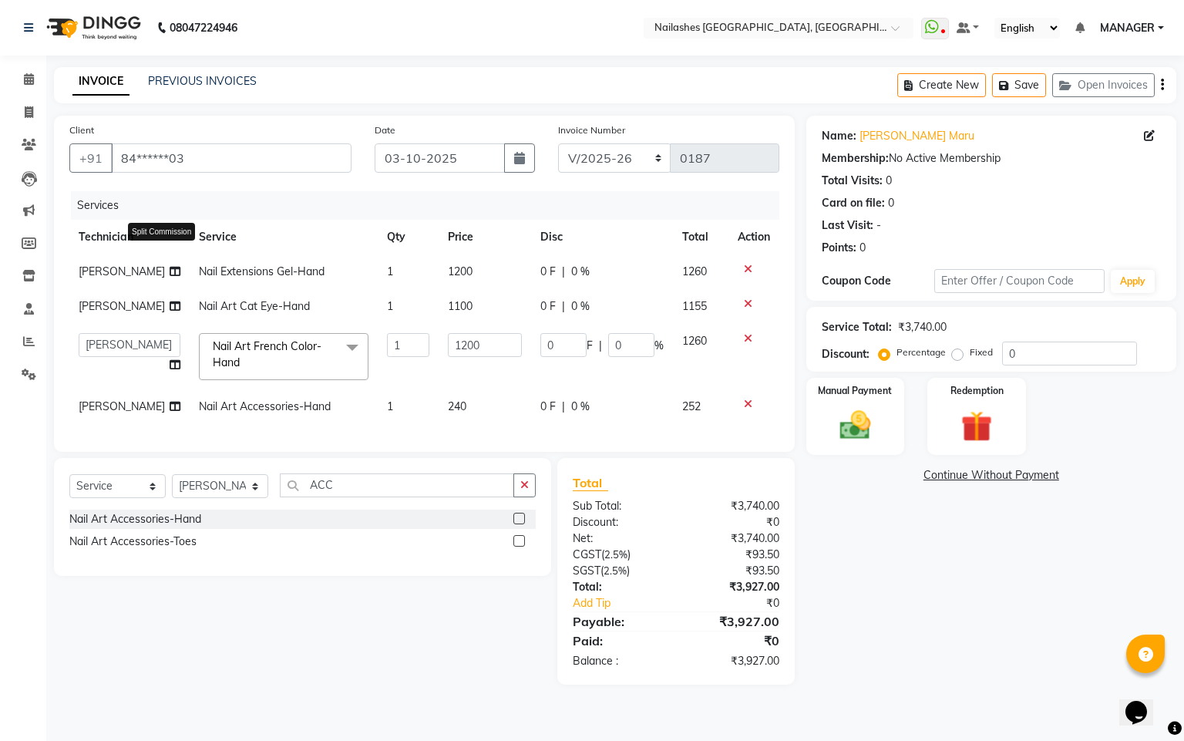
click at [170, 271] on icon at bounding box center [175, 271] width 11 height 11
select select "92218"
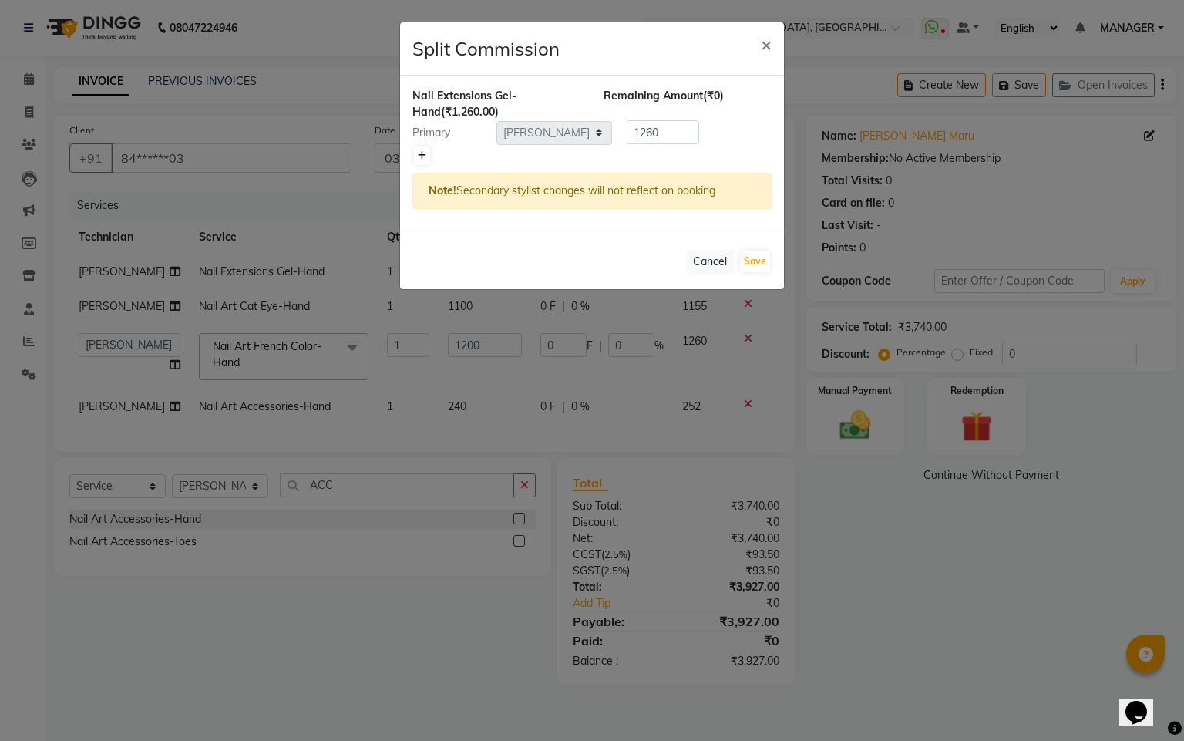
click at [426, 155] on icon at bounding box center [422, 155] width 8 height 9
type input "630"
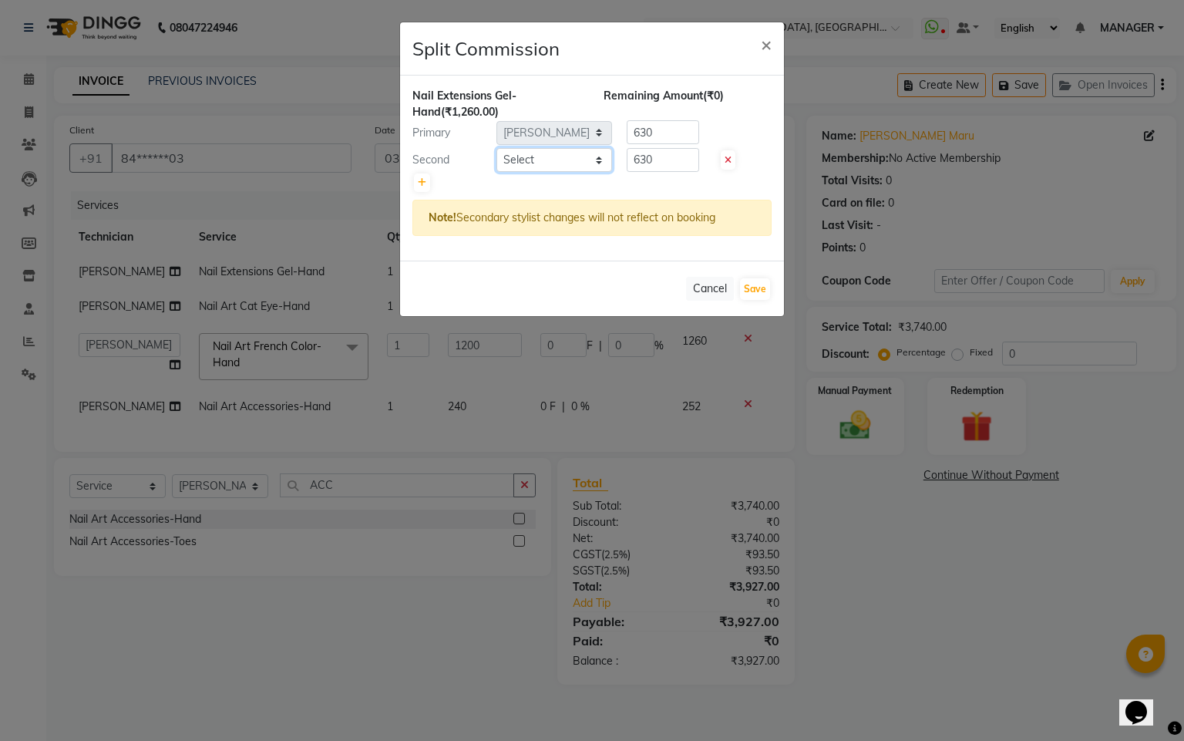
click at [581, 157] on select "Select Arpanja [PERSON_NAME] [PERSON_NAME] [PERSON_NAME] [PERSON_NAME] MANAGER …" at bounding box center [554, 160] width 116 height 24
select select "90885"
click at [496, 148] on select "Select Arpanja [PERSON_NAME] [PERSON_NAME] [PERSON_NAME] [PERSON_NAME] MANAGER …" at bounding box center [554, 160] width 116 height 24
click at [759, 292] on button "Save" at bounding box center [755, 289] width 30 height 22
select select "Select"
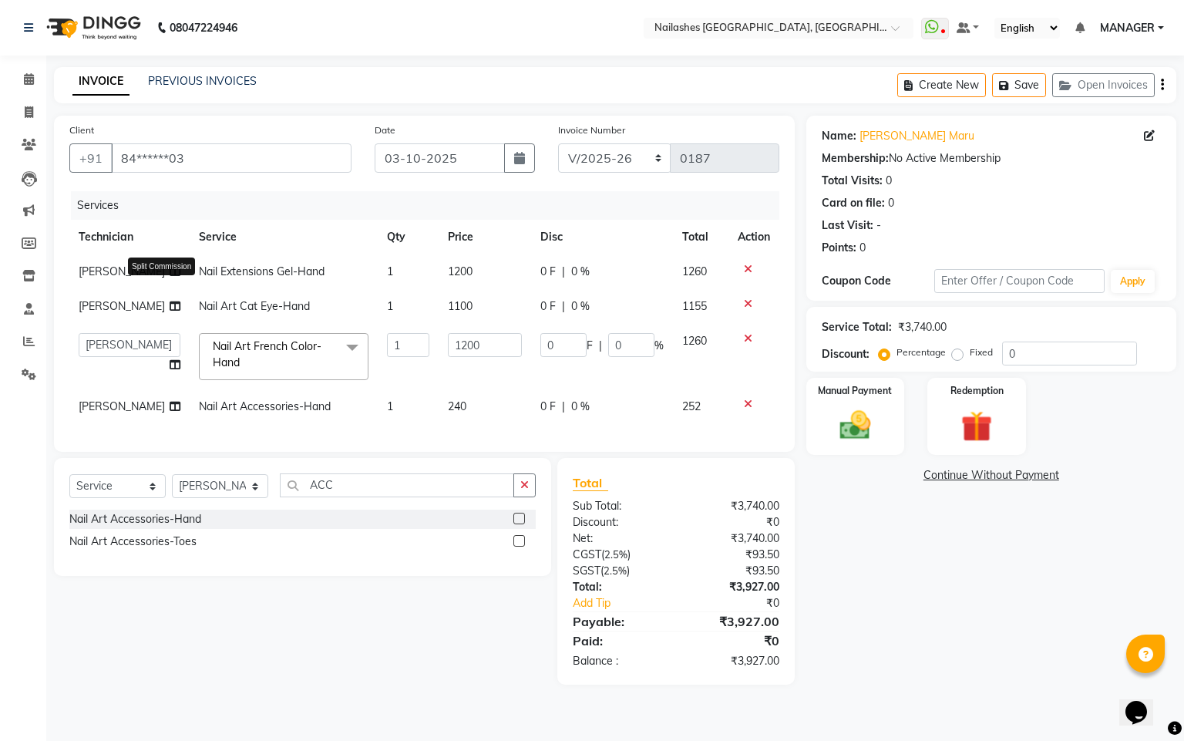
click at [170, 304] on icon at bounding box center [175, 306] width 11 height 11
select select "92218"
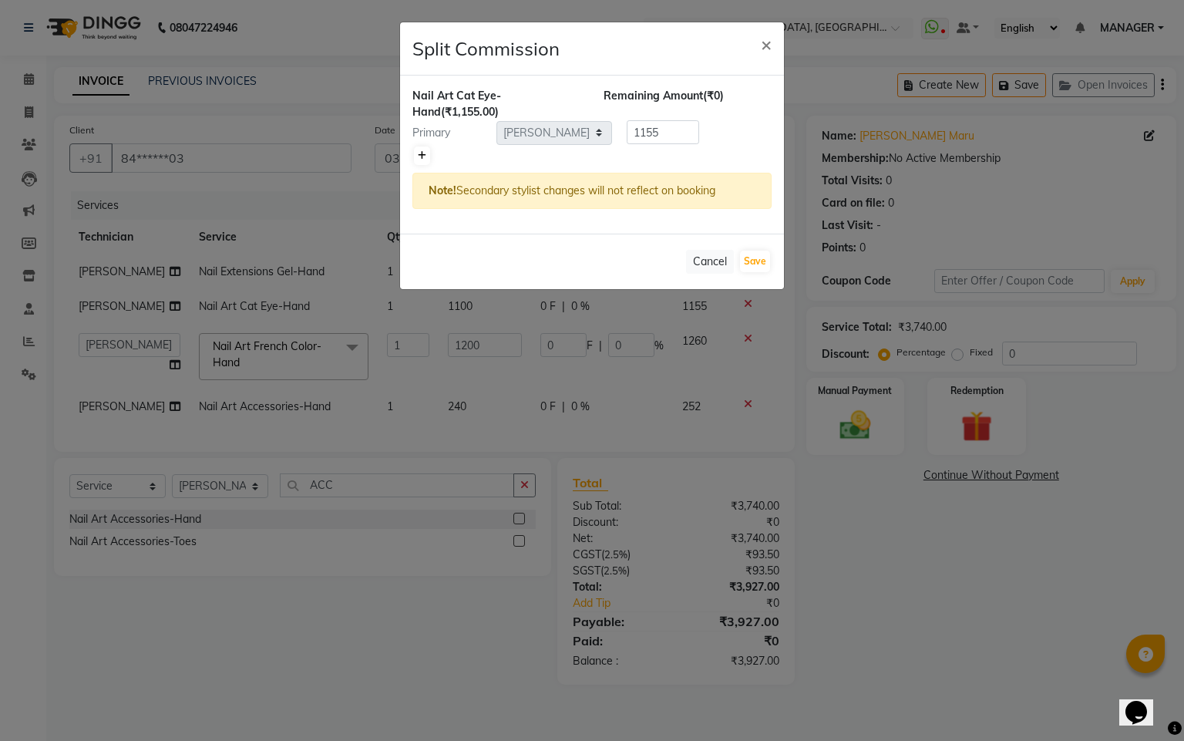
click at [426, 153] on icon at bounding box center [422, 155] width 8 height 9
type input "577.5"
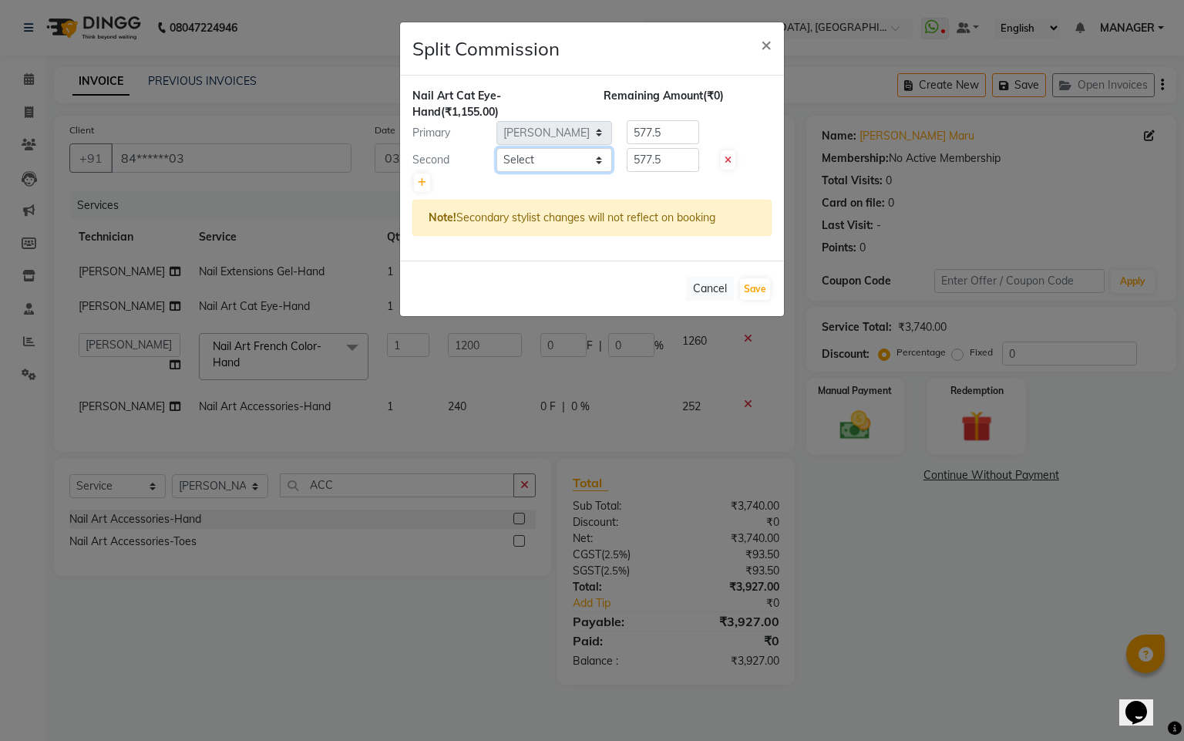
click at [604, 160] on select "Select Arpanja [PERSON_NAME] [PERSON_NAME] [PERSON_NAME] [PERSON_NAME] MANAGER …" at bounding box center [554, 160] width 116 height 24
select select "90885"
click at [496, 148] on select "Select Arpanja [PERSON_NAME] [PERSON_NAME] [PERSON_NAME] [PERSON_NAME] MANAGER …" at bounding box center [554, 160] width 116 height 24
click at [752, 292] on button "Save" at bounding box center [755, 289] width 30 height 22
select select "Select"
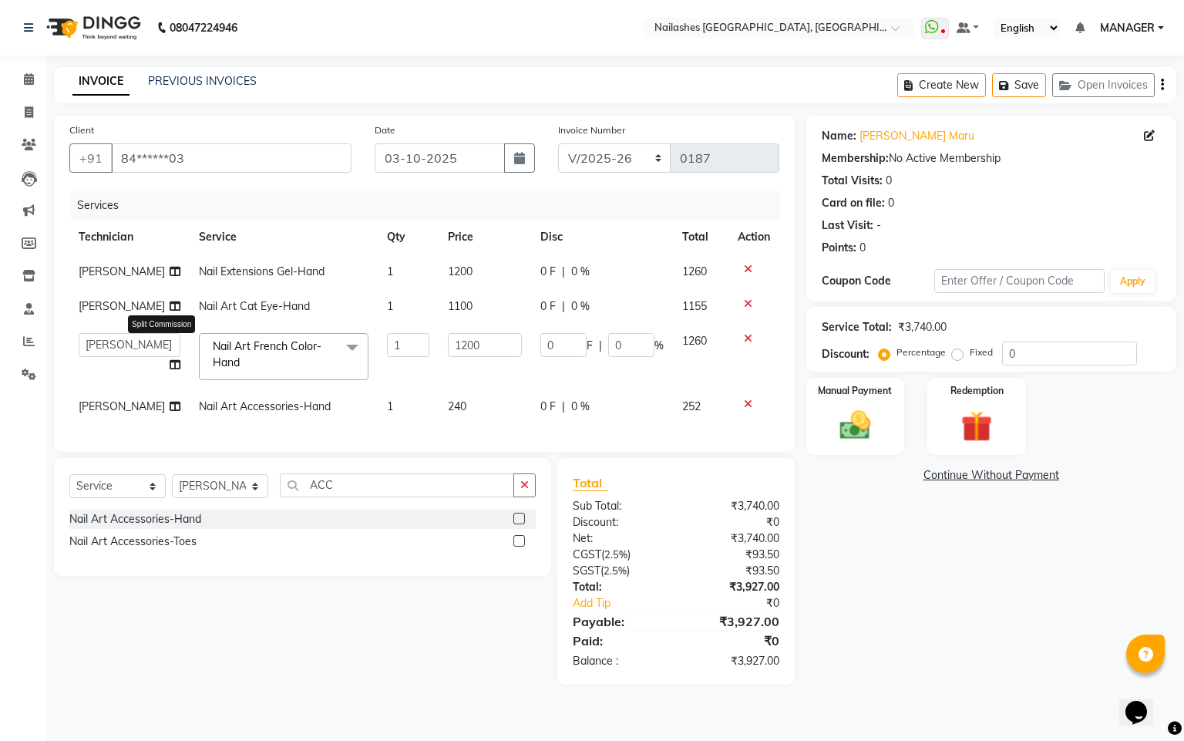
click at [170, 361] on icon at bounding box center [175, 364] width 11 height 11
select select "92218"
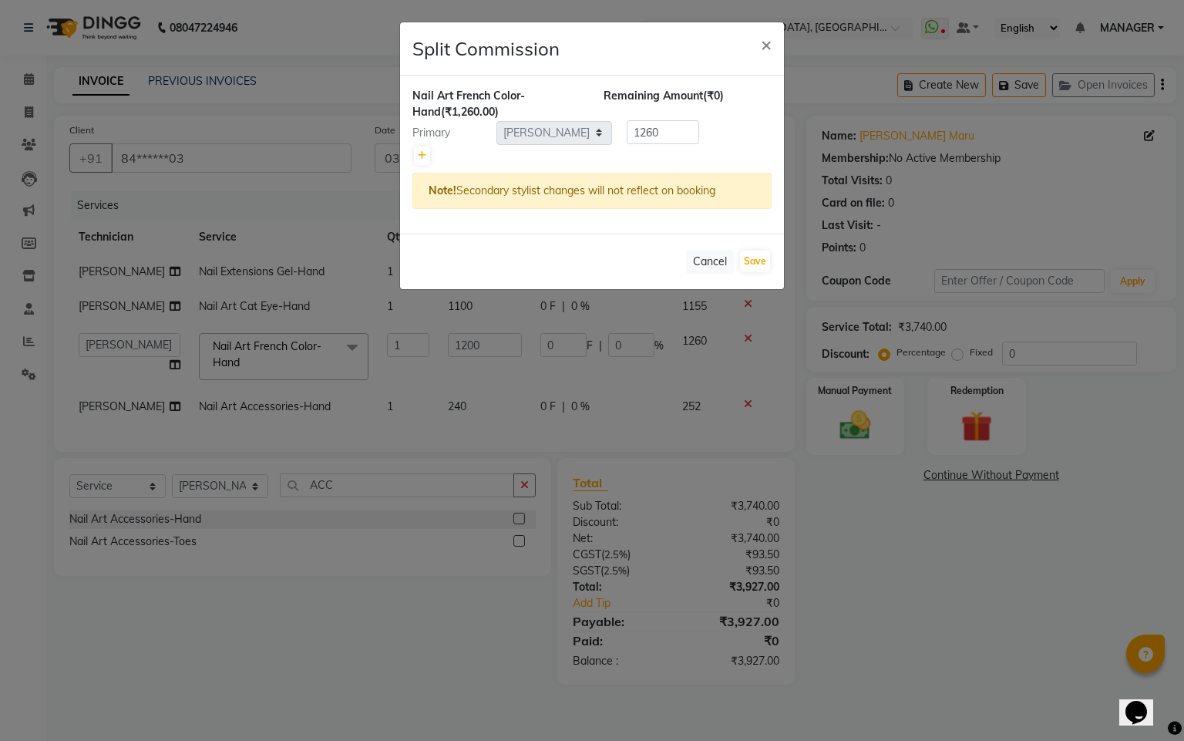
click at [430, 155] on div at bounding box center [591, 156] width 359 height 22
click at [426, 156] on icon at bounding box center [422, 155] width 8 height 9
type input "630"
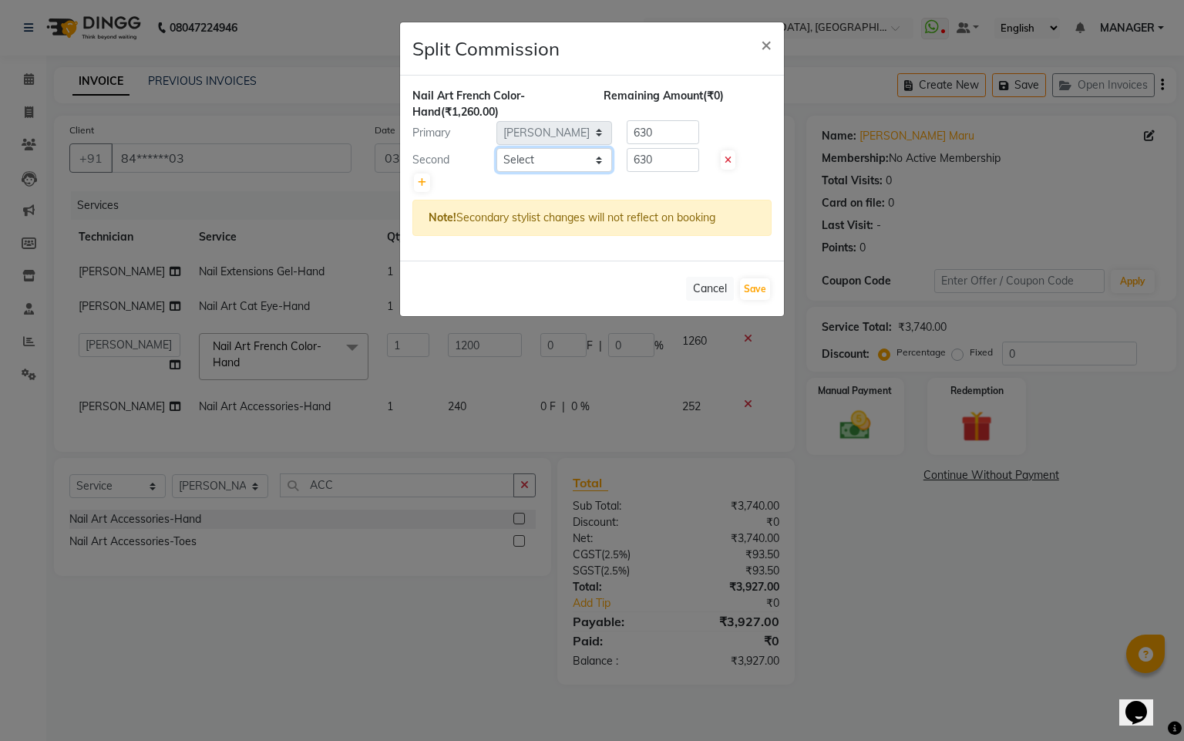
click at [597, 160] on select "Select Arpanja [PERSON_NAME] [PERSON_NAME] [PERSON_NAME] [PERSON_NAME] MANAGER …" at bounding box center [554, 160] width 116 height 24
select select "90885"
click at [496, 148] on select "Select Arpanja [PERSON_NAME] [PERSON_NAME] [PERSON_NAME] [PERSON_NAME] MANAGER …" at bounding box center [554, 160] width 116 height 24
click at [752, 291] on button "Save" at bounding box center [755, 289] width 30 height 22
select select "Select"
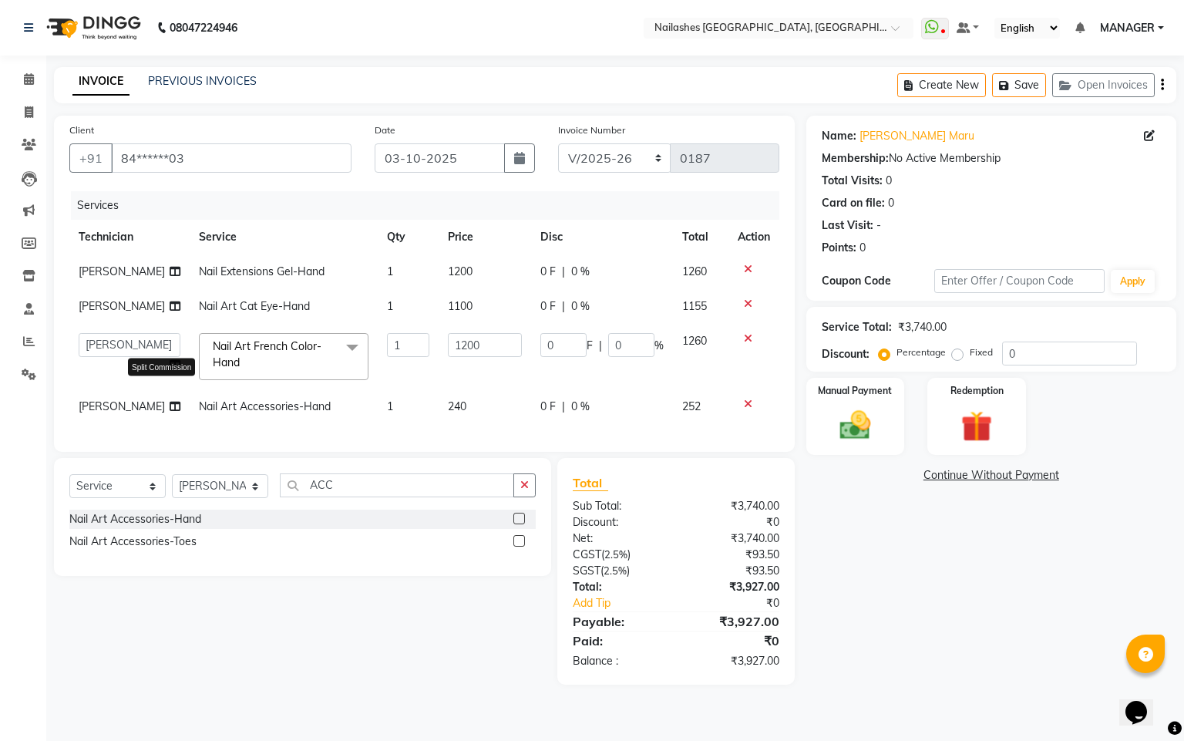
click at [170, 408] on icon at bounding box center [175, 406] width 11 height 11
select select "92218"
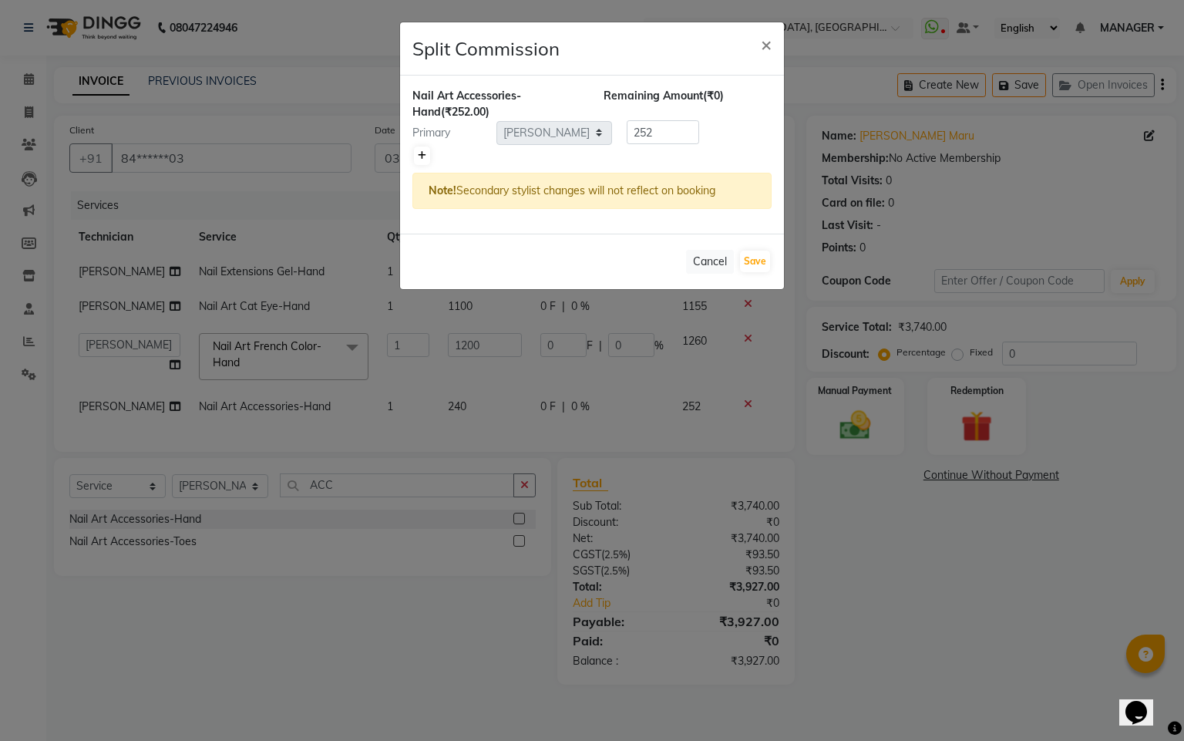
click at [424, 158] on icon at bounding box center [422, 155] width 8 height 9
type input "126"
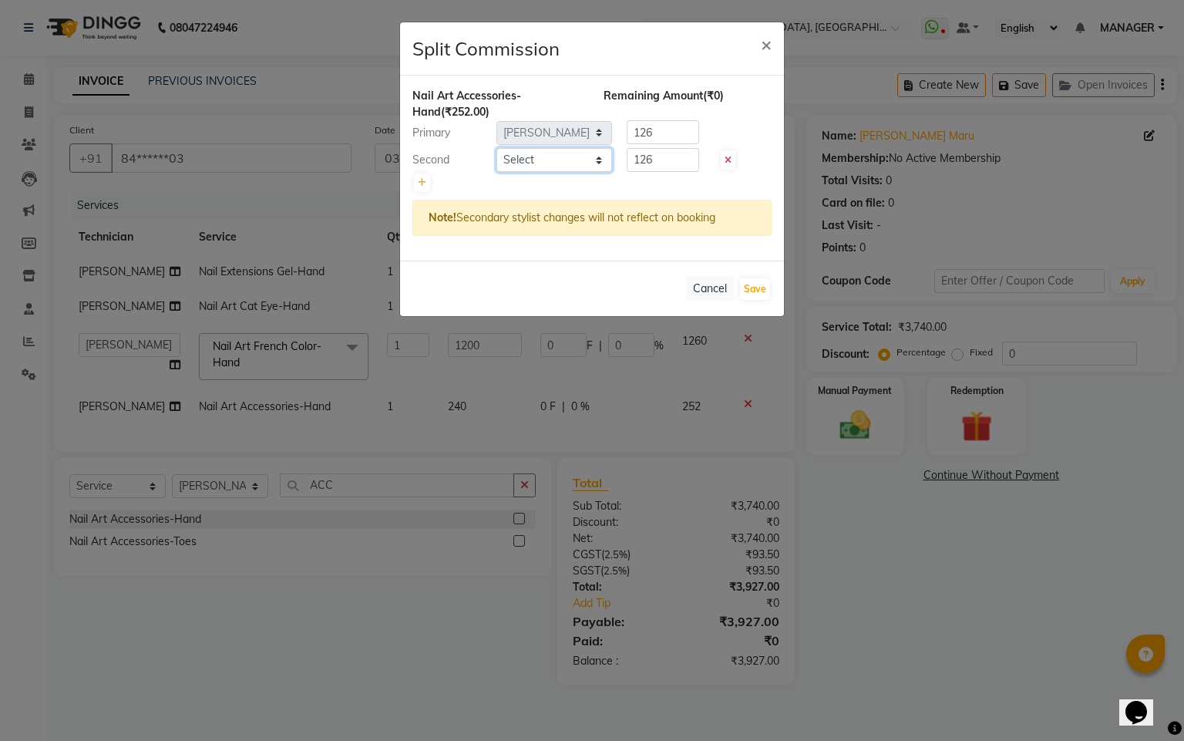
click at [527, 160] on select "Select Arpanja [PERSON_NAME] [PERSON_NAME] [PERSON_NAME] [PERSON_NAME] MANAGER …" at bounding box center [554, 160] width 116 height 24
select select "90885"
click at [496, 148] on select "Select Arpanja [PERSON_NAME] [PERSON_NAME] [PERSON_NAME] [PERSON_NAME] MANAGER …" at bounding box center [554, 160] width 116 height 24
click at [745, 290] on button "Save" at bounding box center [755, 289] width 30 height 22
select select "Select"
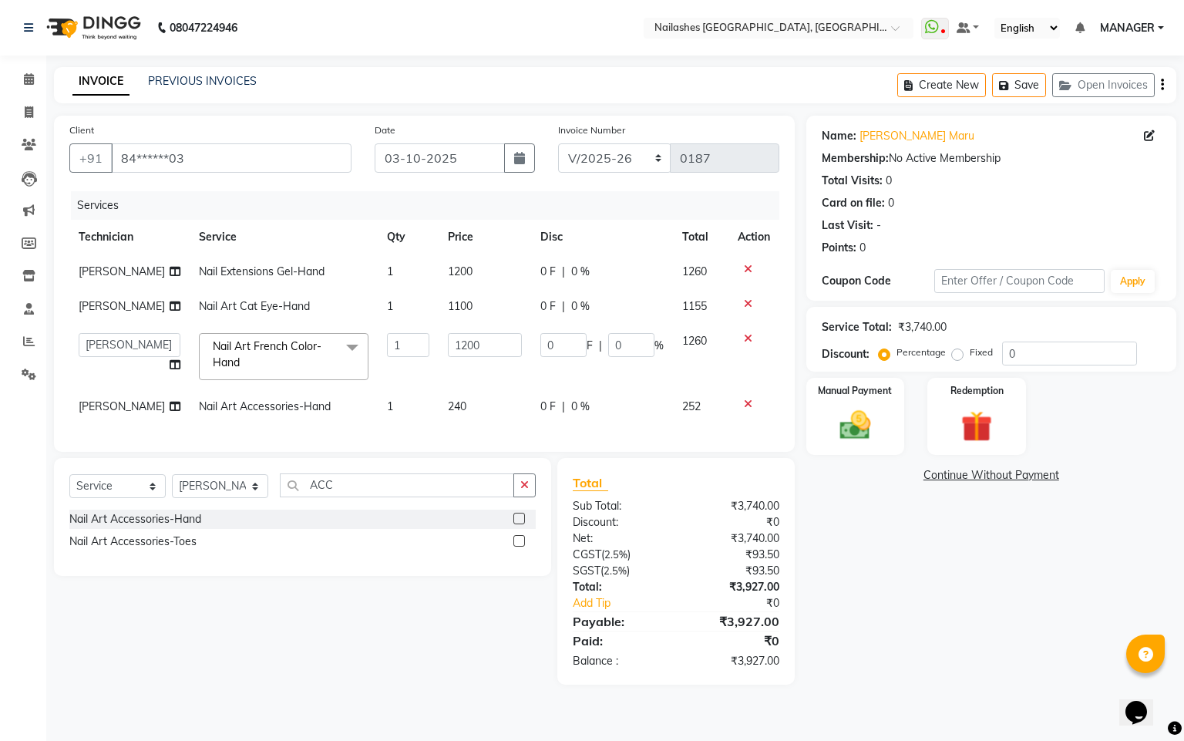
click at [615, 428] on div "Services Technician Service Qty Price Disc Total Action [PERSON_NAME] Nail Exte…" at bounding box center [424, 313] width 710 height 245
click at [867, 417] on img at bounding box center [855, 425] width 52 height 37
click at [1021, 470] on span "CASH" at bounding box center [1016, 476] width 33 height 18
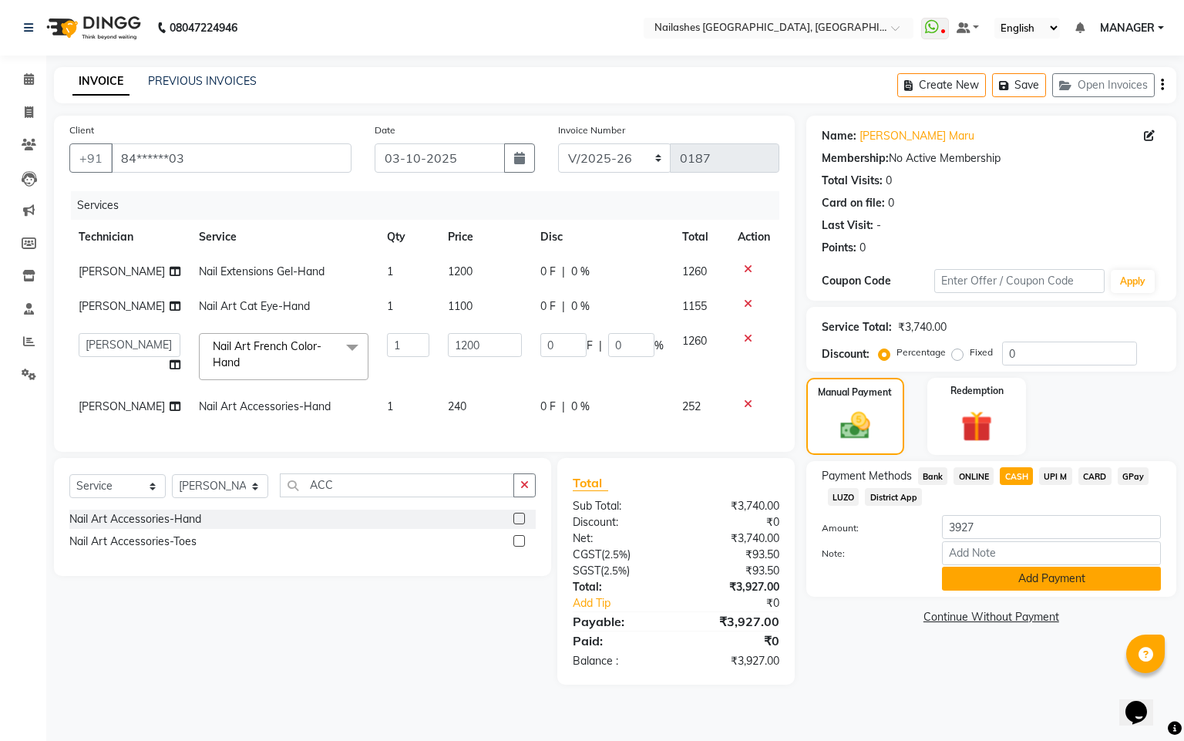
click at [1043, 579] on button "Add Payment" at bounding box center [1051, 579] width 219 height 24
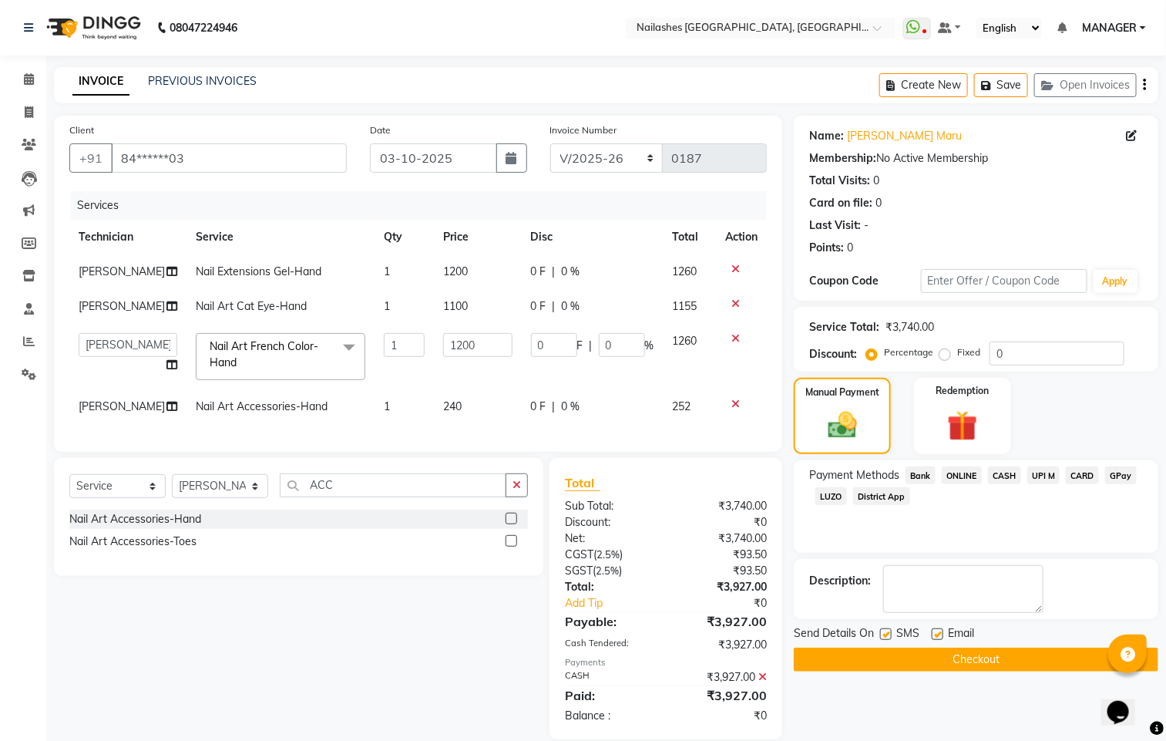
click at [970, 655] on button "Checkout" at bounding box center [976, 660] width 365 height 24
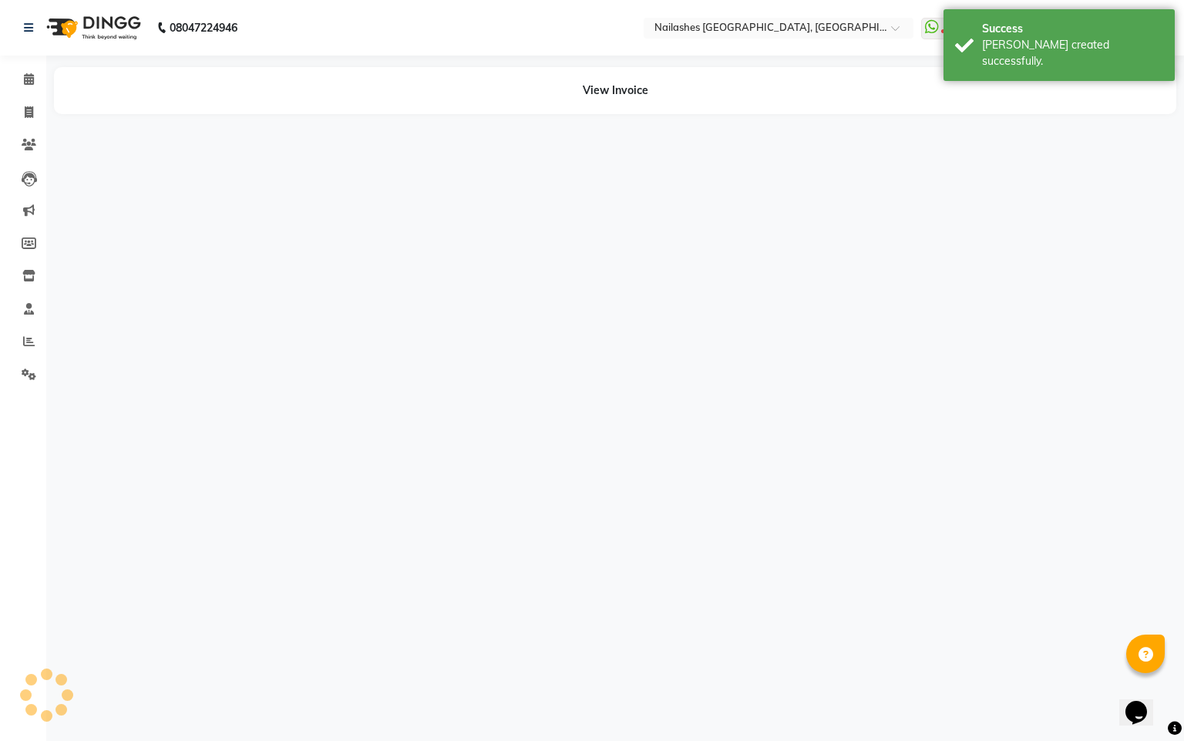
select select "92218"
select select "90885"
select select "92218"
select select "90885"
select select "92218"
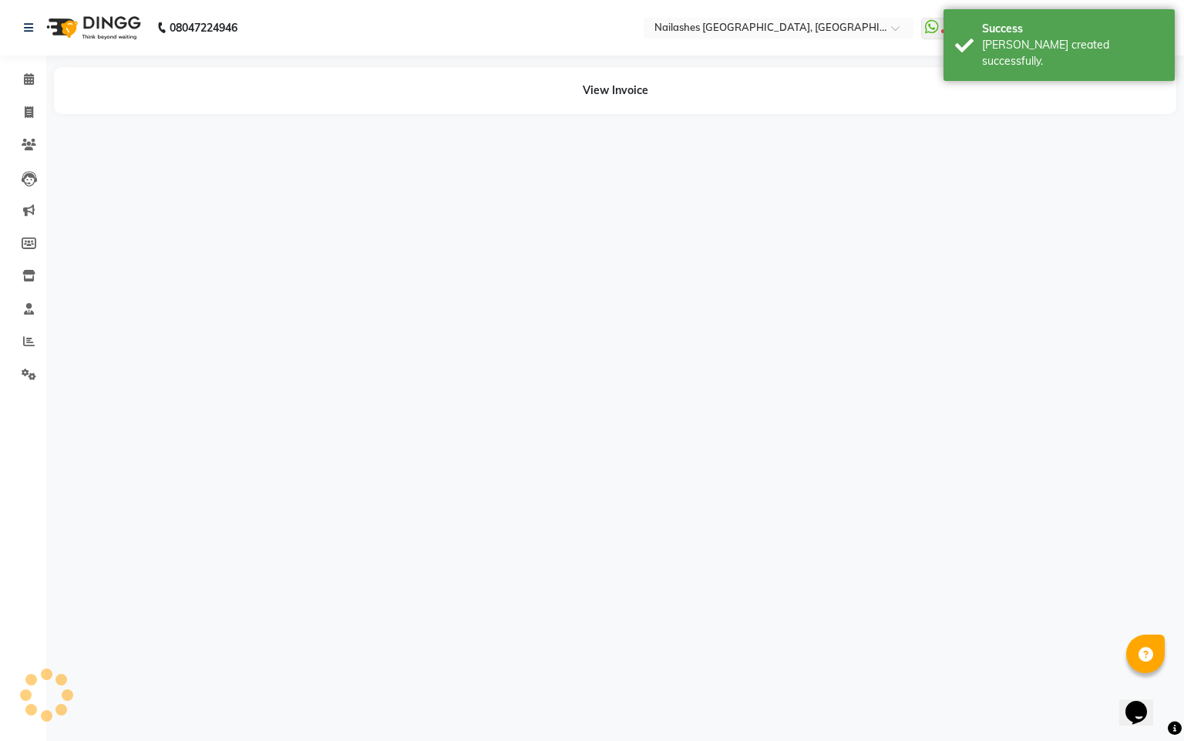
select select "90885"
select select "92218"
select select "90885"
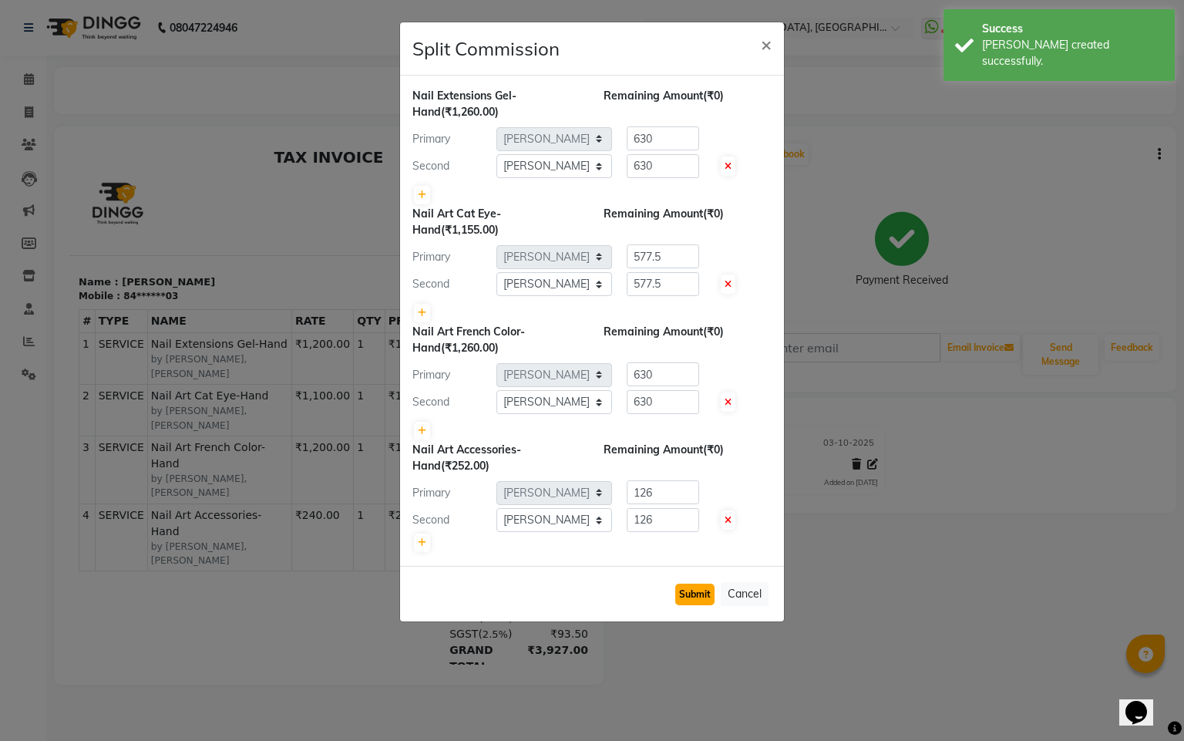
click at [688, 595] on button "Submit" at bounding box center [694, 595] width 39 height 22
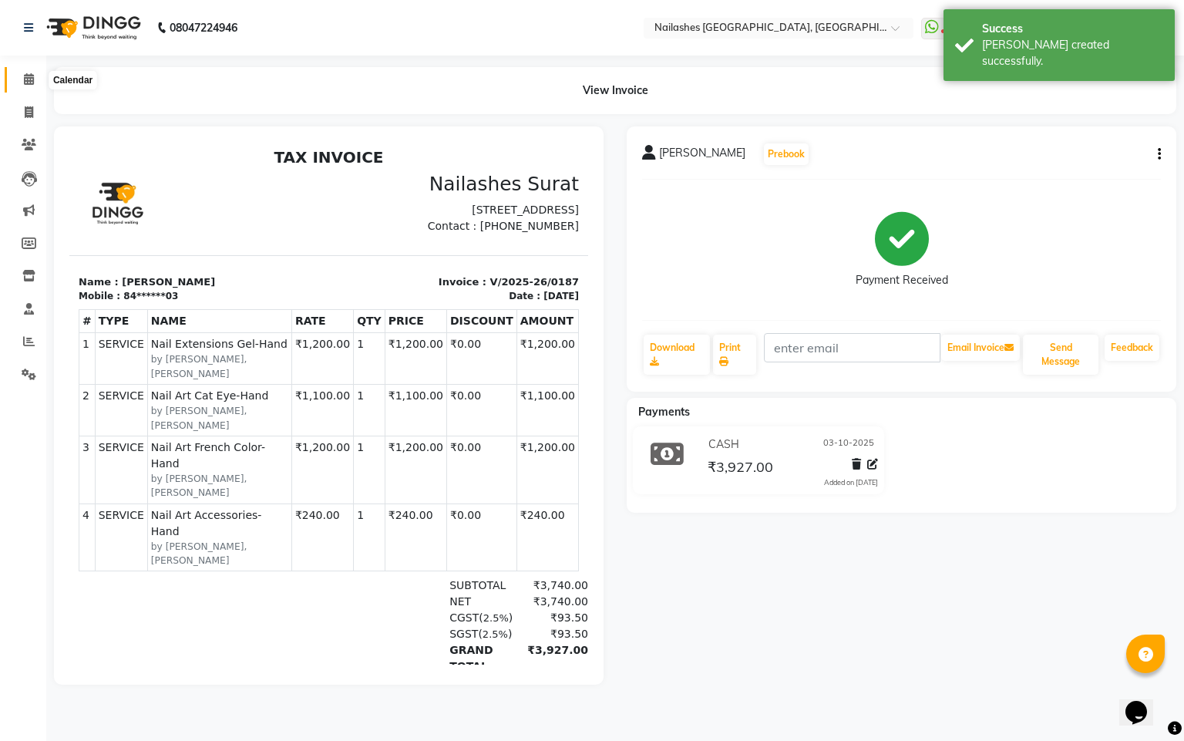
click at [19, 79] on span at bounding box center [28, 80] width 27 height 18
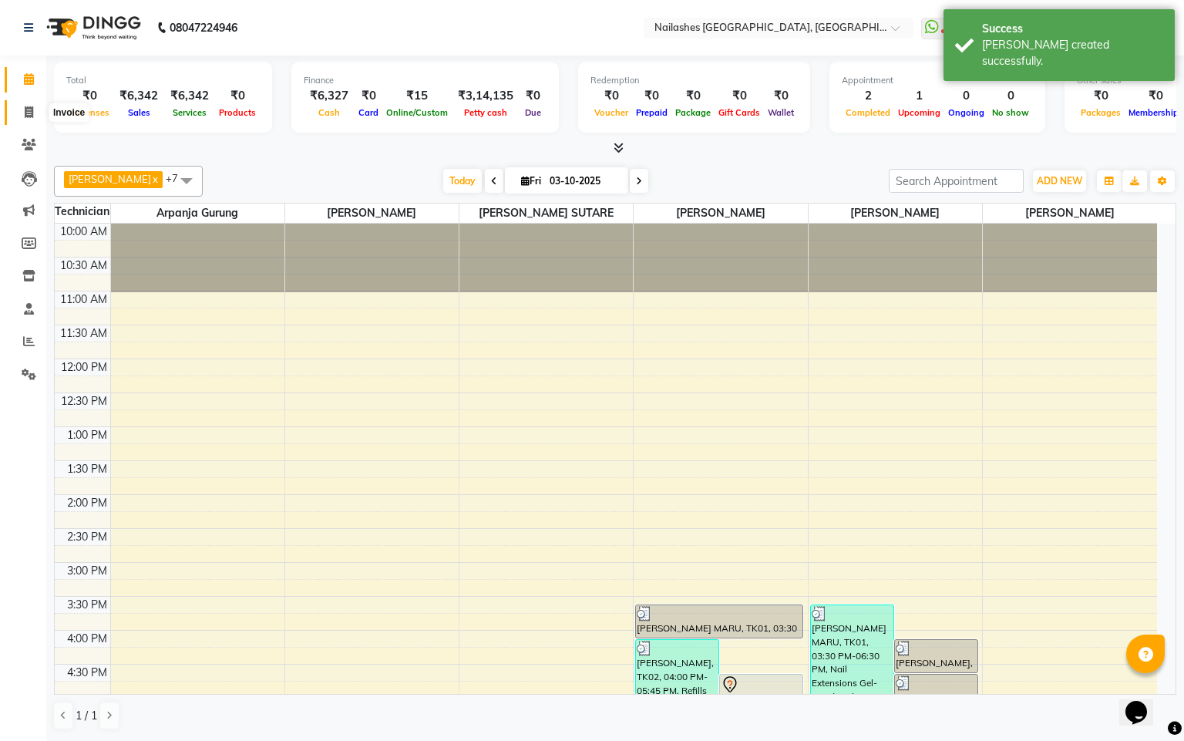
click at [30, 114] on icon at bounding box center [29, 112] width 8 height 12
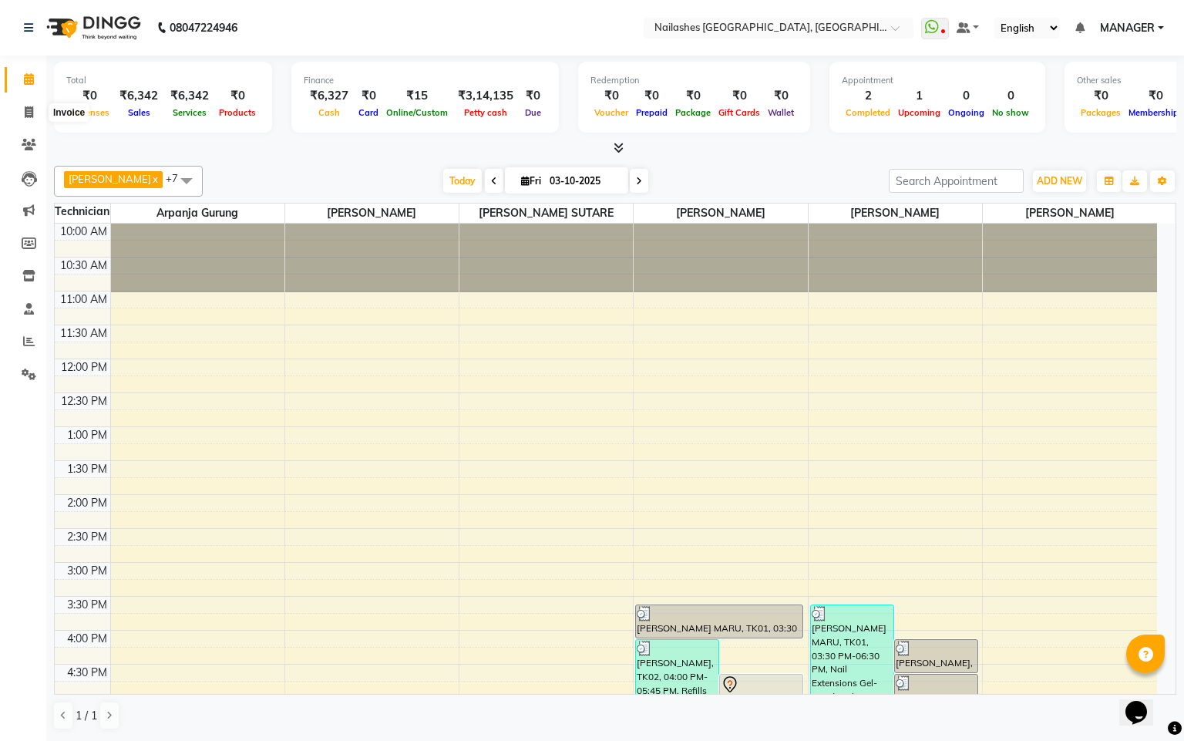
select select "8442"
select select "service"
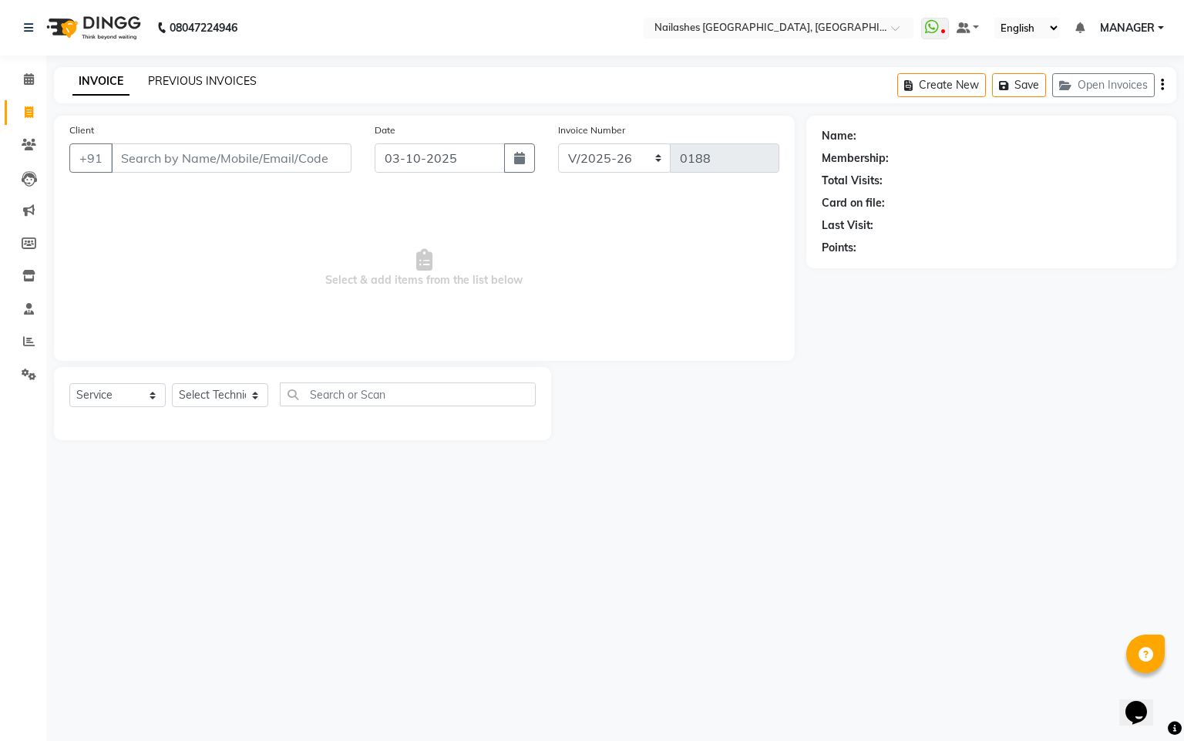
click at [227, 79] on link "PREVIOUS INVOICES" at bounding box center [202, 81] width 109 height 14
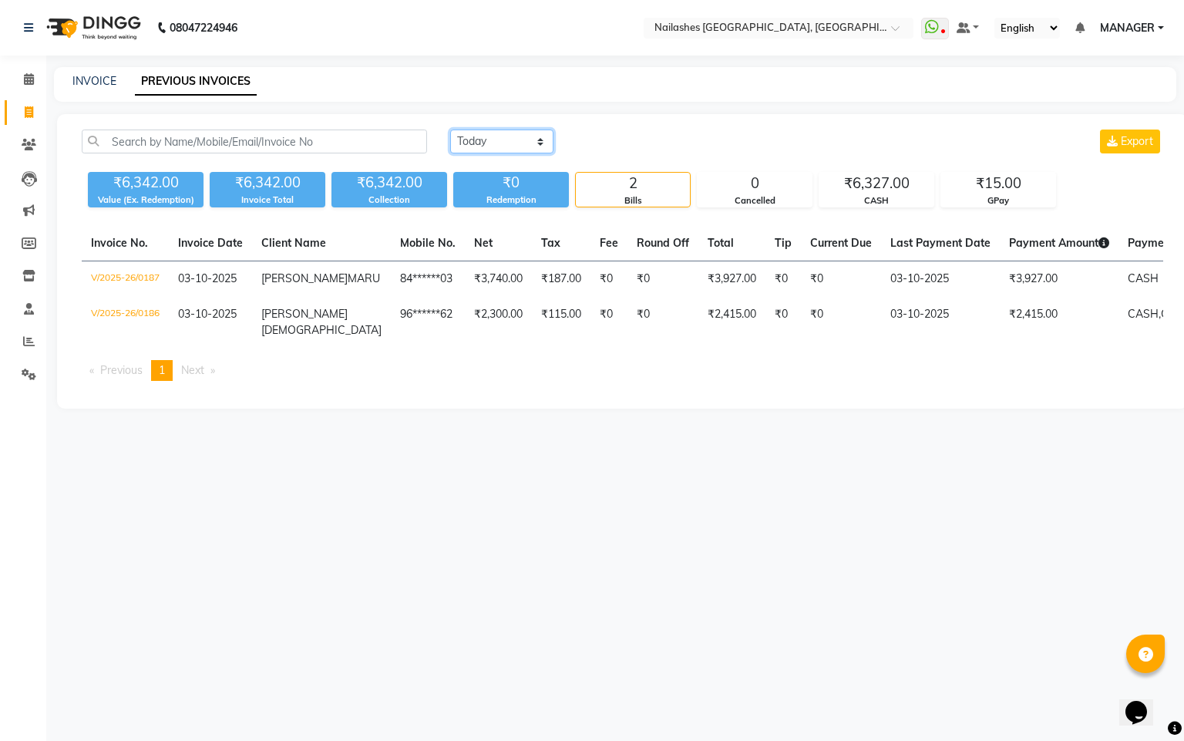
click at [486, 139] on select "[DATE] [DATE] Custom Range" at bounding box center [501, 142] width 103 height 24
select select "range"
click at [450, 130] on select "[DATE] [DATE] Custom Range" at bounding box center [501, 142] width 103 height 24
click at [623, 146] on input "03-10-2025" at bounding box center [628, 142] width 108 height 22
select select "10"
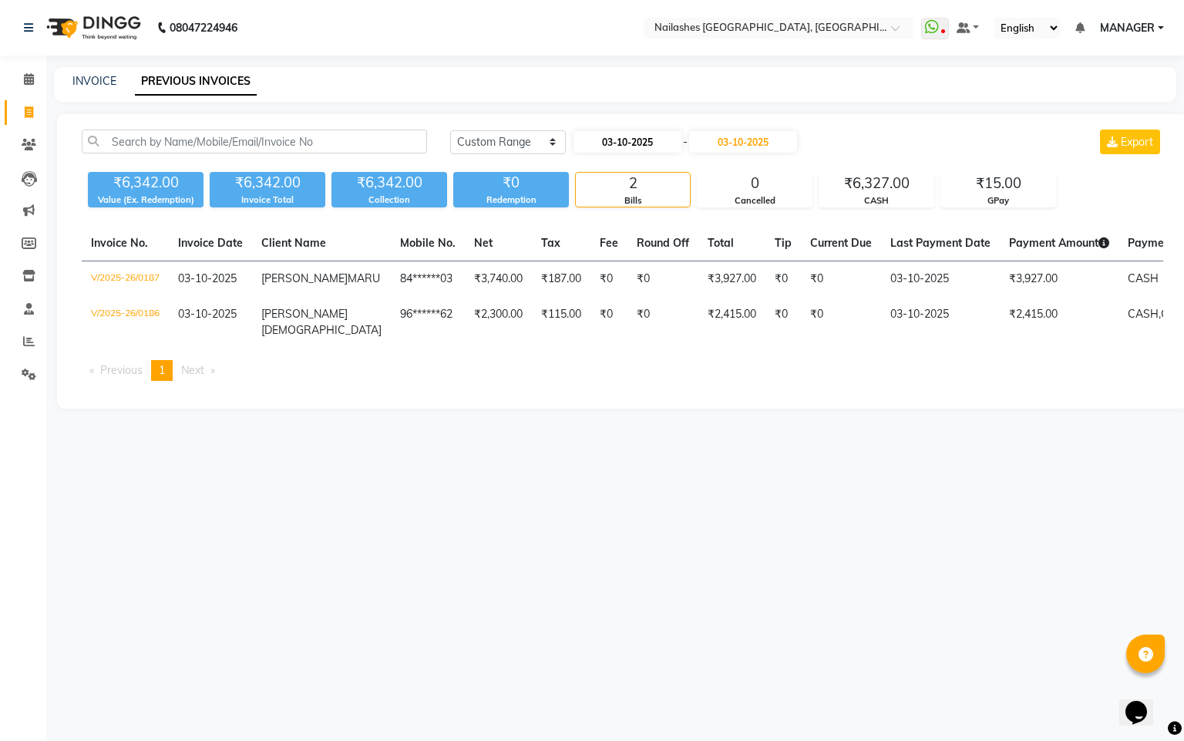
select select "2025"
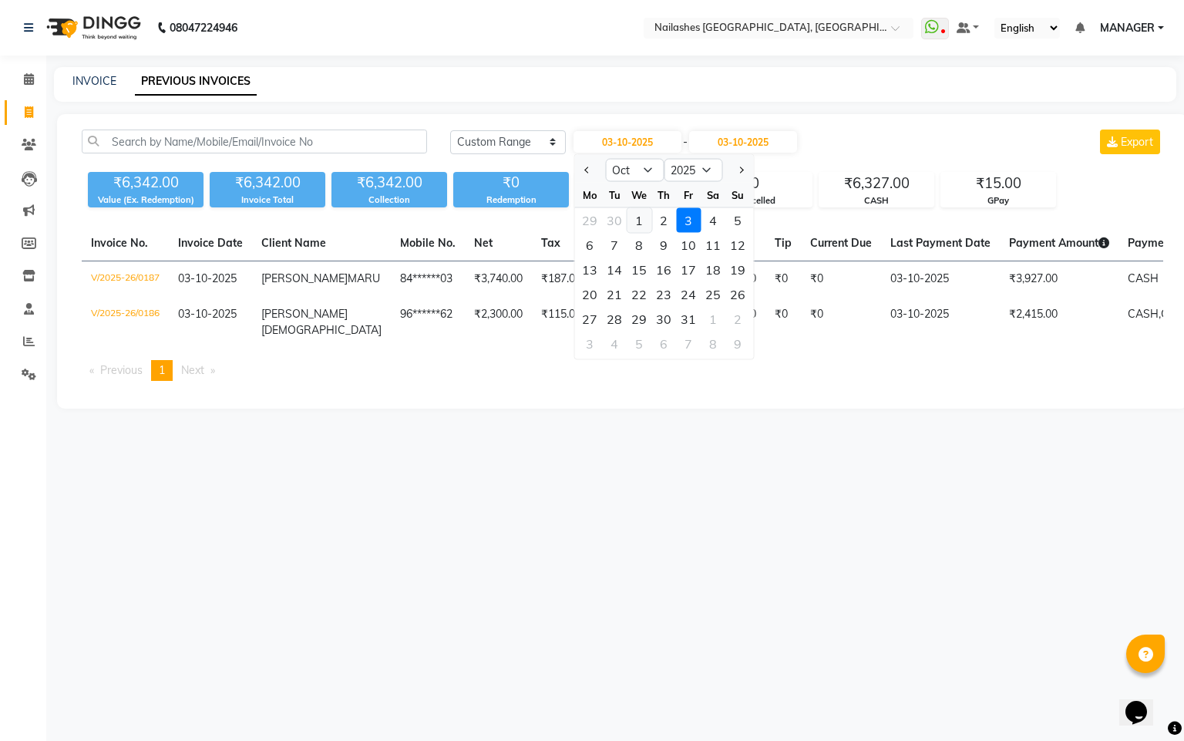
click at [634, 220] on div "1" at bounding box center [639, 220] width 25 height 25
type input "01-10-2025"
